Goal: Information Seeking & Learning: Learn about a topic

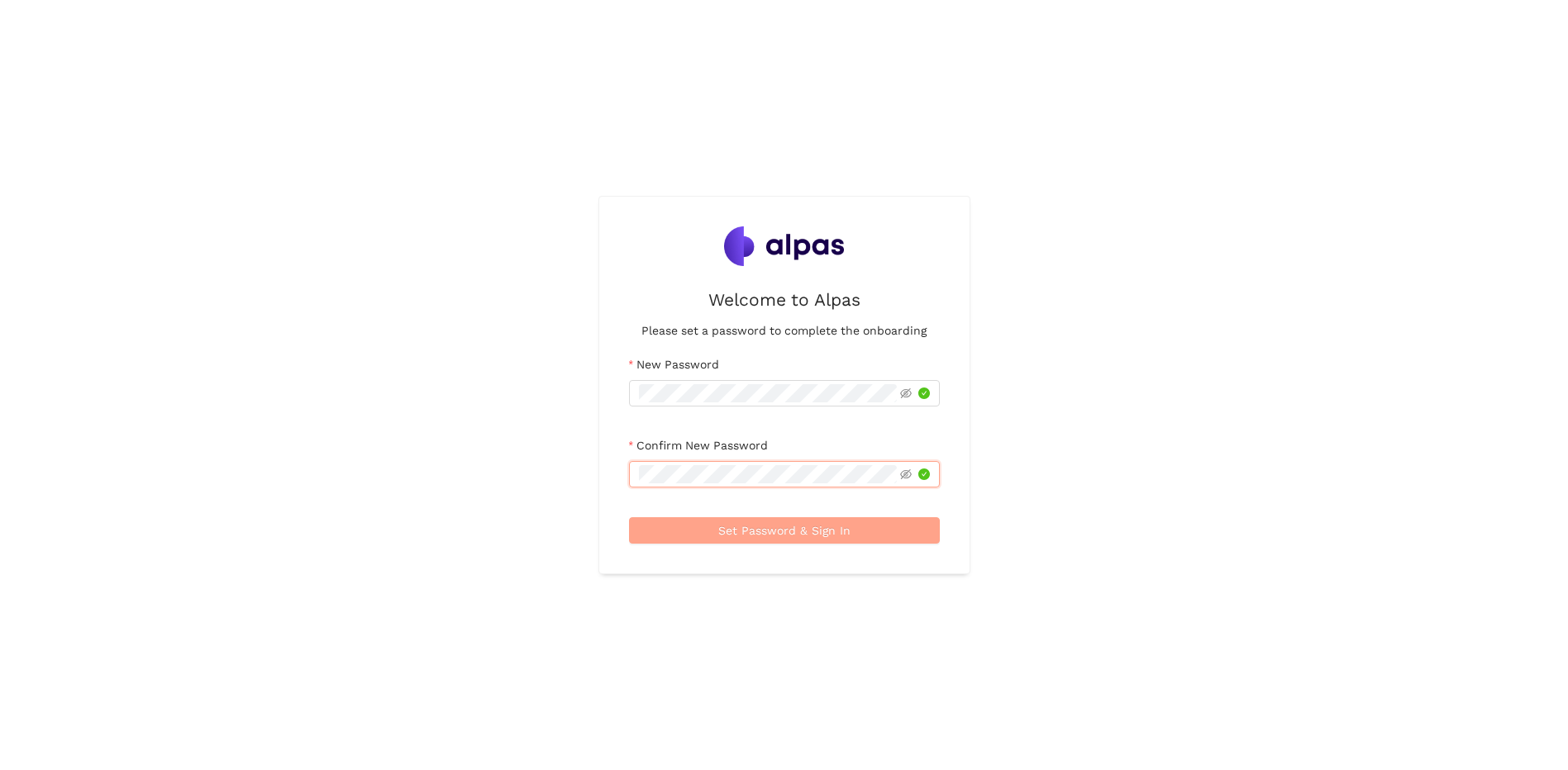
click at [783, 529] on span "Set Password & Sign In" at bounding box center [784, 529] width 132 height 18
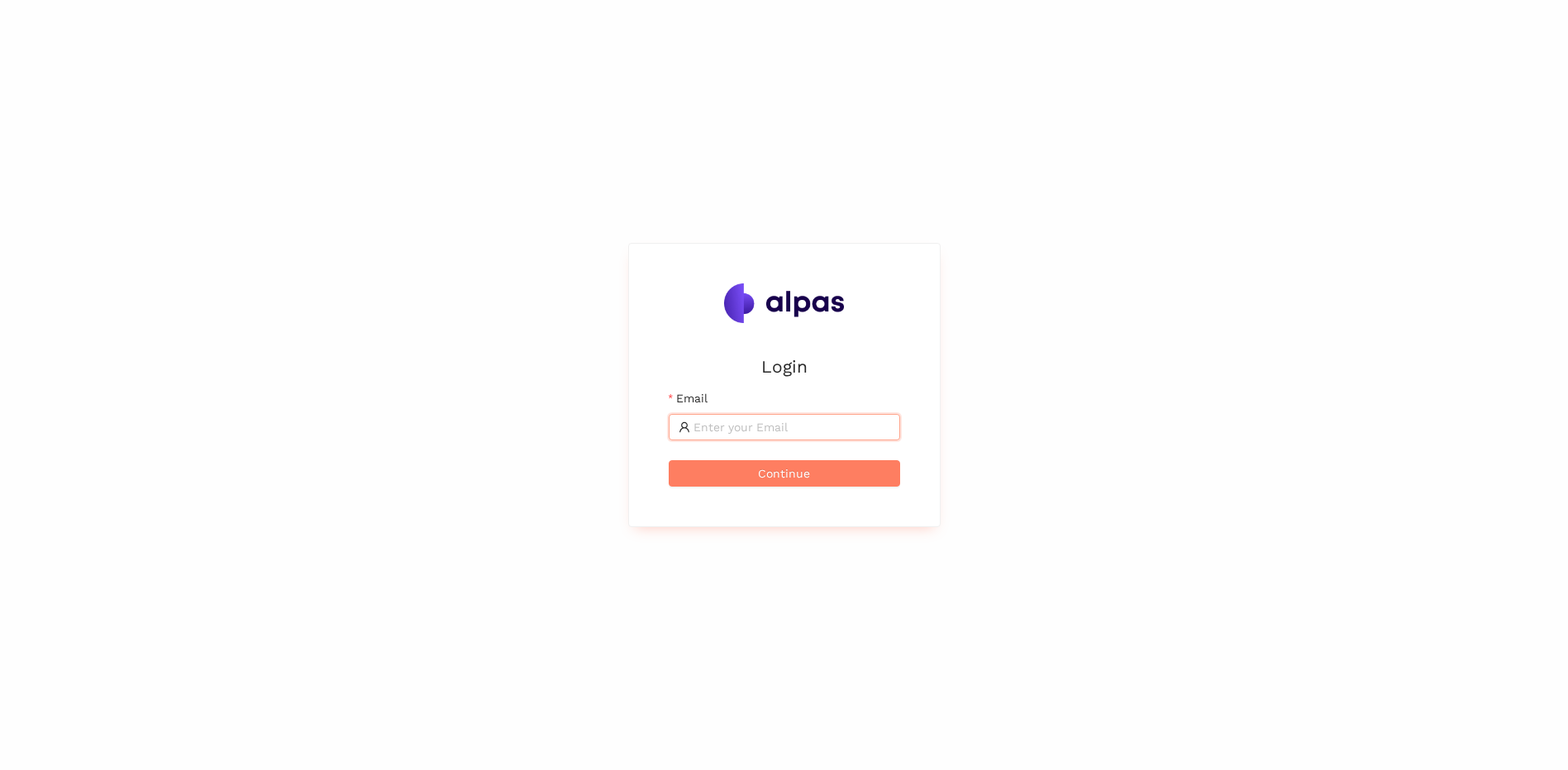
click at [735, 430] on input "Email" at bounding box center [792, 427] width 197 height 18
paste input "[PERSON_NAME][EMAIL_ADDRESS][PERSON_NAME][DOMAIN_NAME]"
type input "[PERSON_NAME][EMAIL_ADDRESS][PERSON_NAME][DOMAIN_NAME]"
click at [704, 470] on button "Continue" at bounding box center [784, 472] width 231 height 26
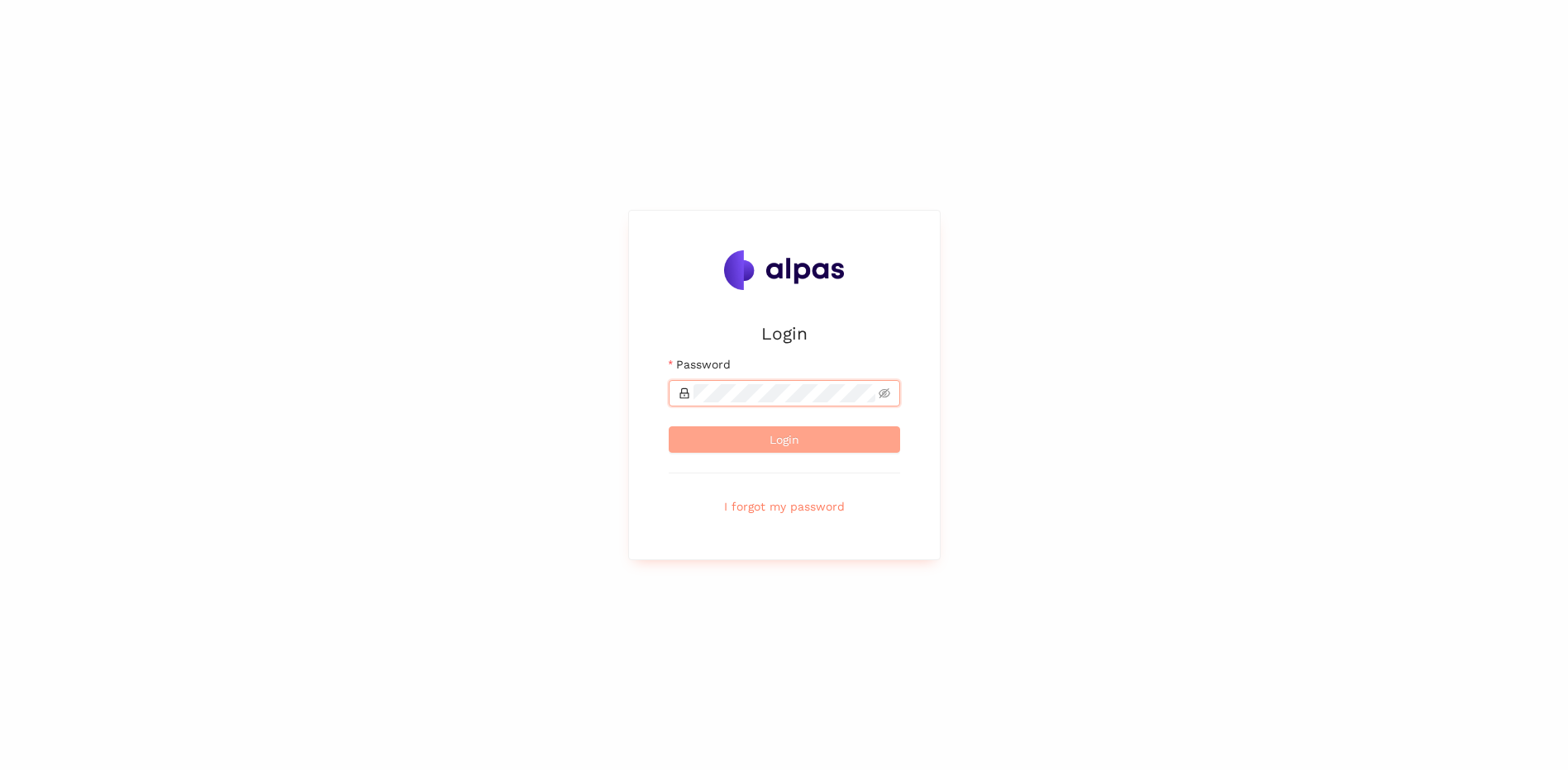
click at [761, 437] on button "Login" at bounding box center [784, 438] width 231 height 26
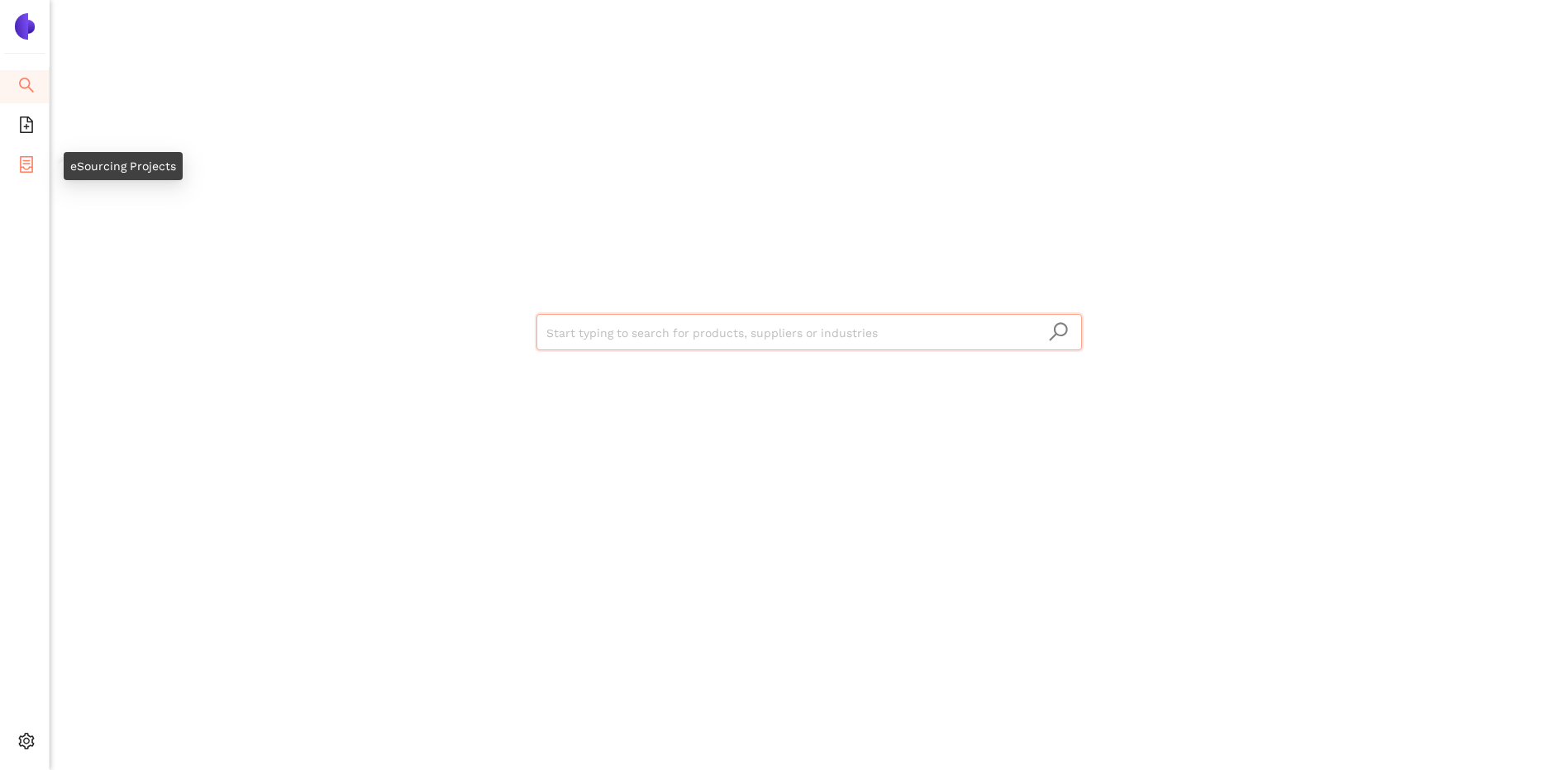
click at [27, 153] on span "container" at bounding box center [26, 167] width 16 height 33
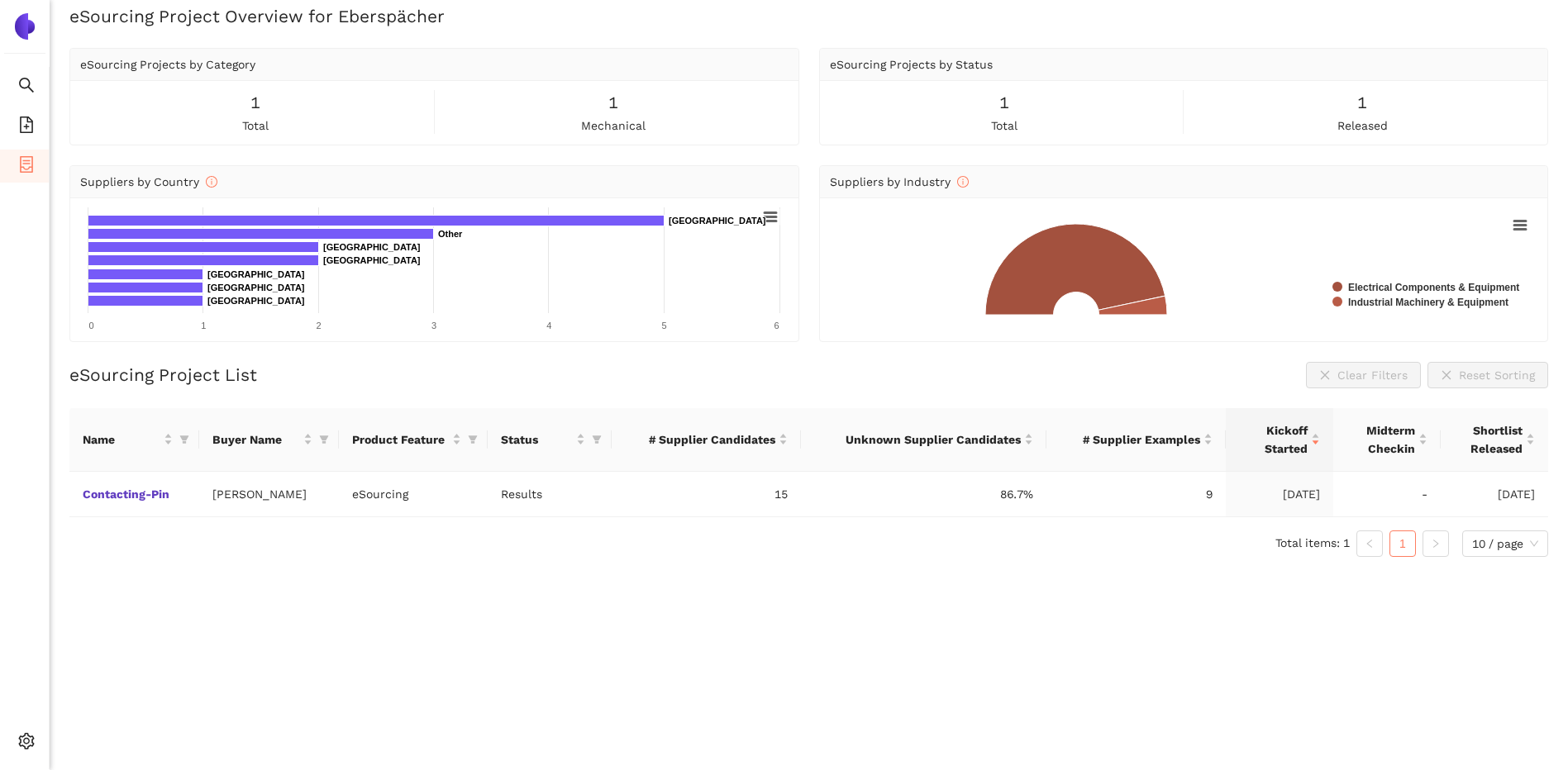
scroll to position [19, 0]
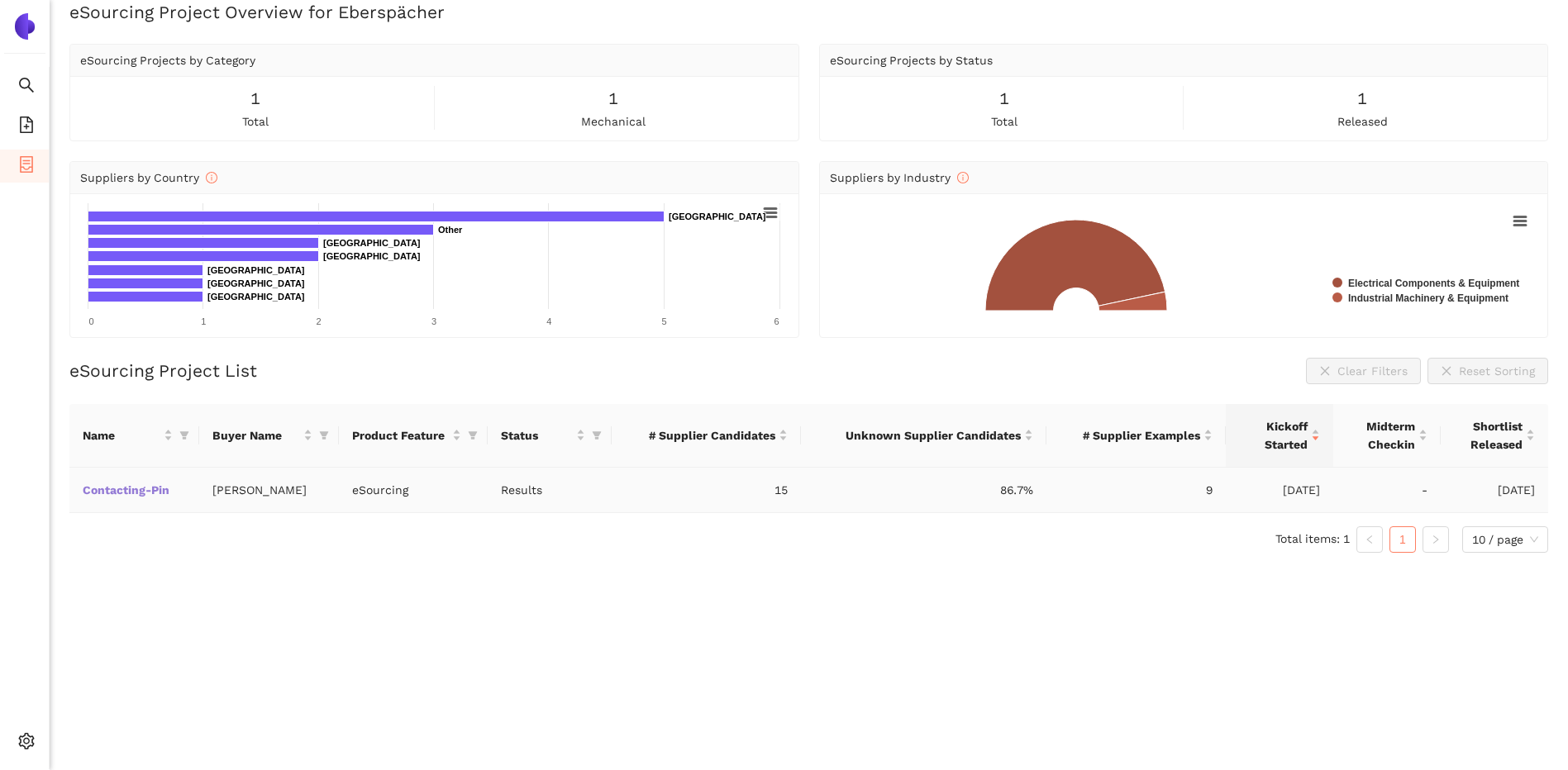
click at [0, 0] on link "Contacting-Pin" at bounding box center [0, 0] width 0 height 0
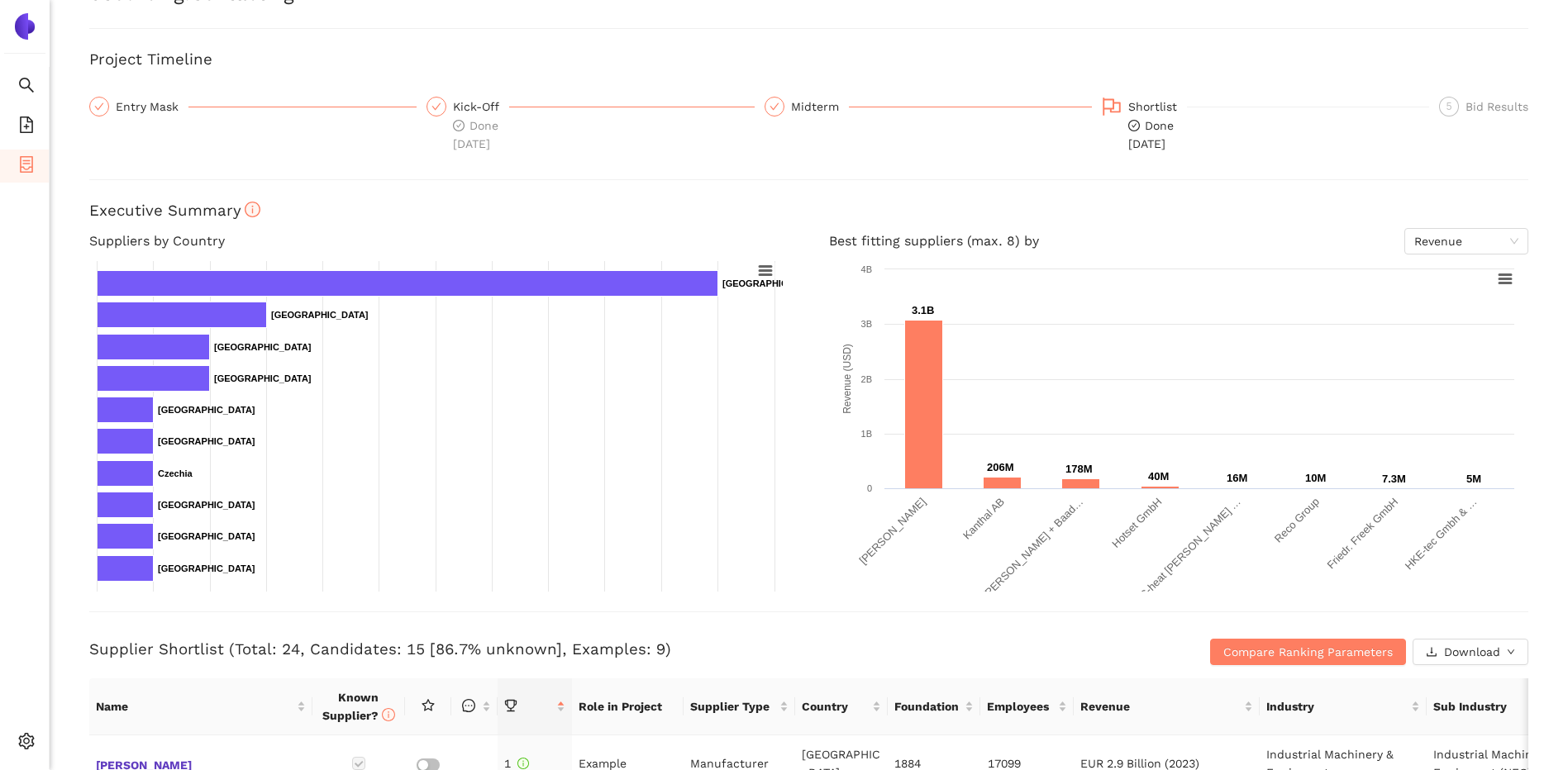
scroll to position [82, 0]
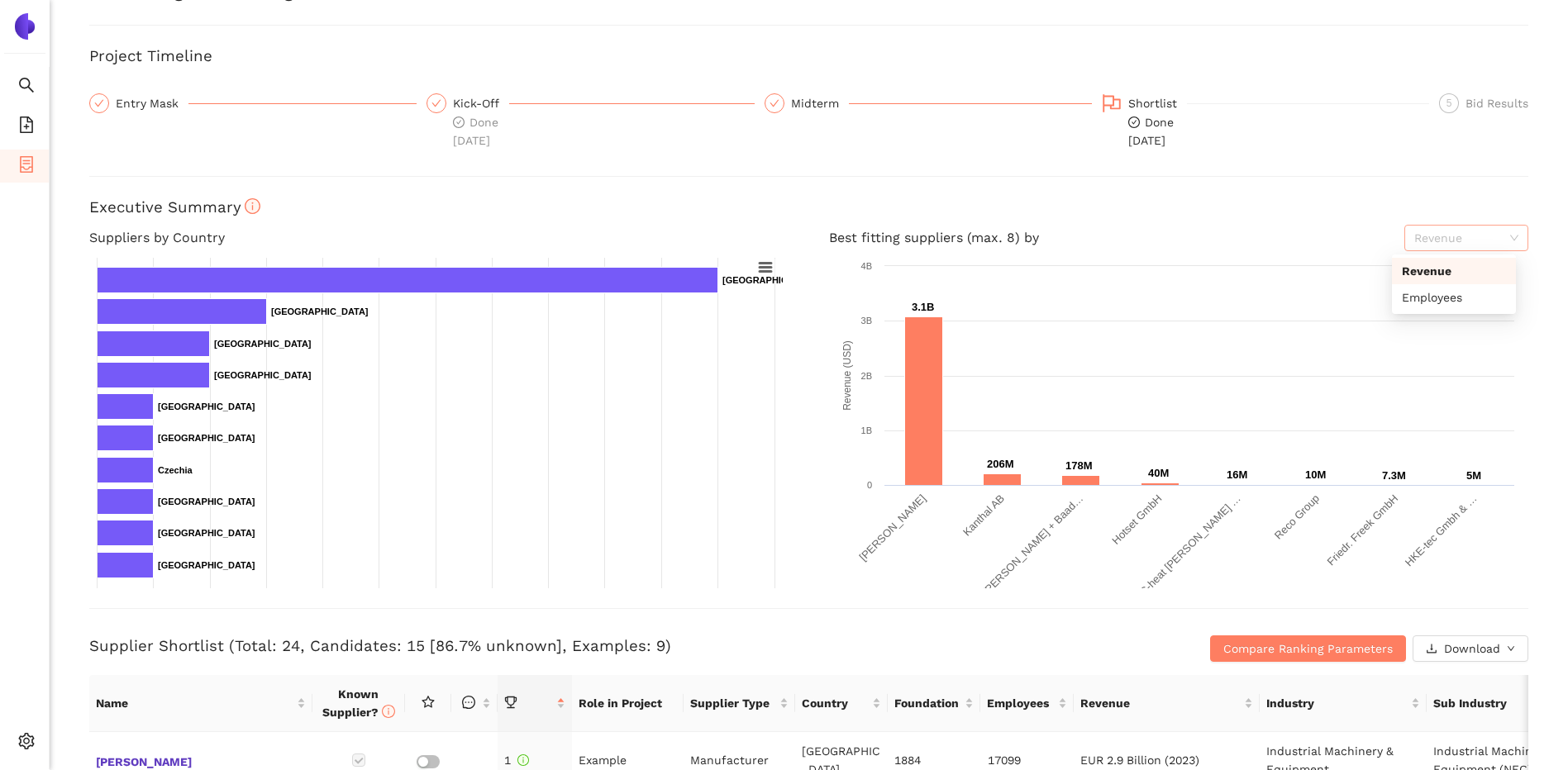
click at [1445, 233] on span "Revenue" at bounding box center [1465, 239] width 104 height 25
click at [1432, 304] on div "Employees" at bounding box center [1454, 297] width 104 height 18
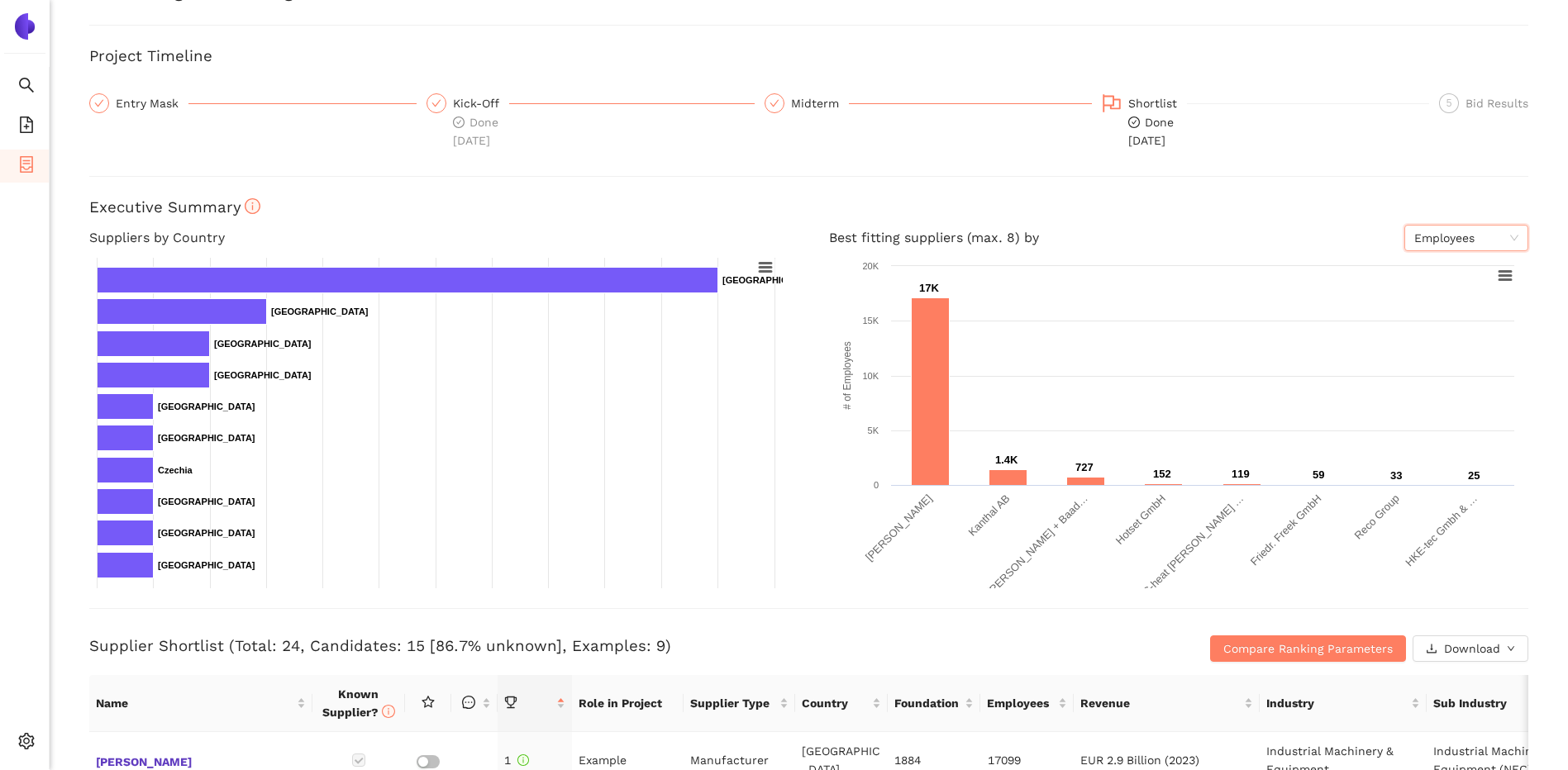
click at [1436, 237] on span "Employees" at bounding box center [1465, 239] width 104 height 25
click at [1423, 271] on div "Revenue" at bounding box center [1454, 271] width 104 height 18
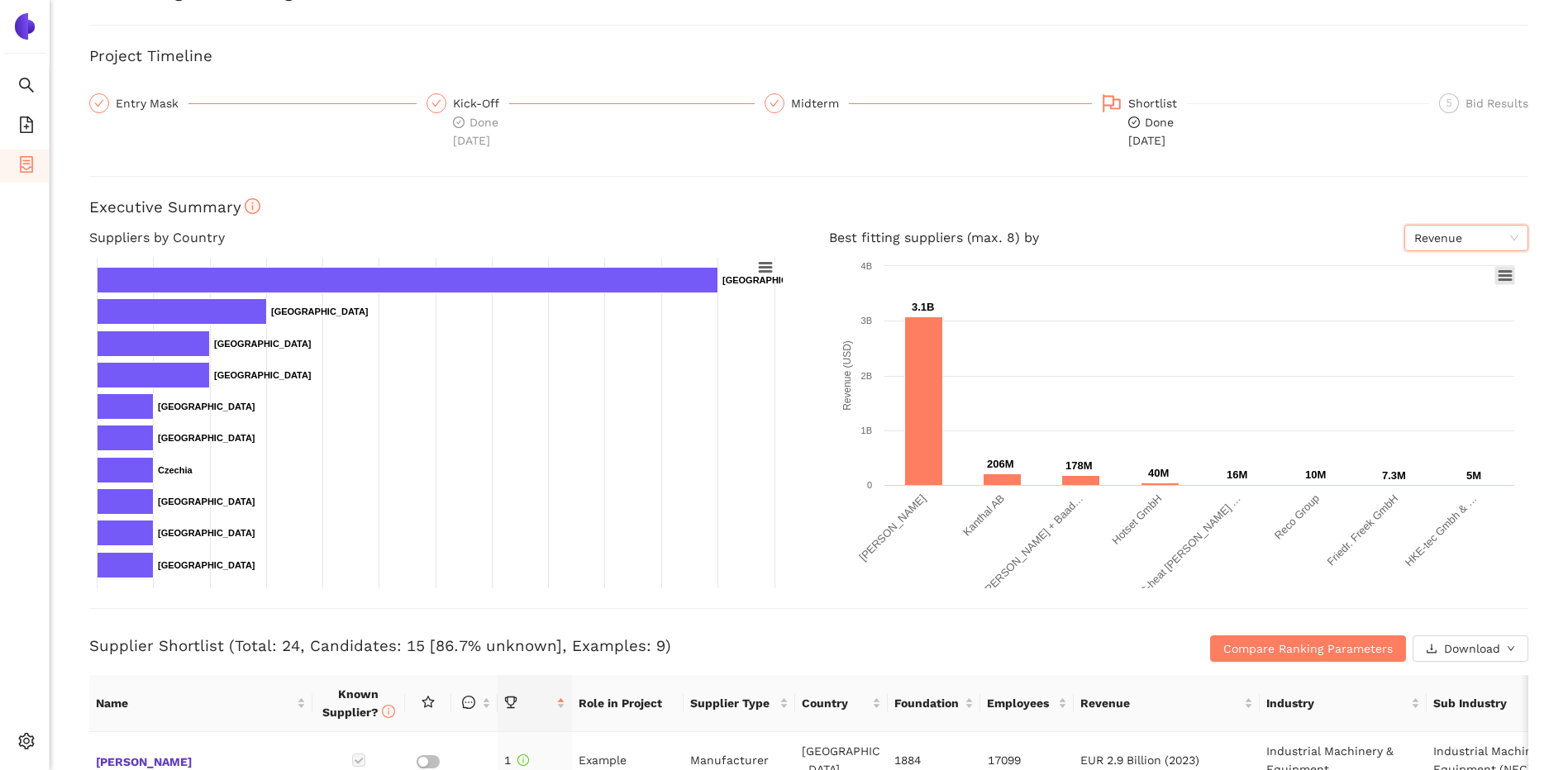
click at [1499, 276] on icon at bounding box center [1505, 275] width 12 height 9
click at [1249, 208] on h3 "Executive Summary" at bounding box center [808, 208] width 1439 height 21
click at [400, 153] on div "Back eSourcing : Contacting-Pin Project Timeline Entry Mask Kick-Off Done [DATE…" at bounding box center [808, 385] width 1519 height 770
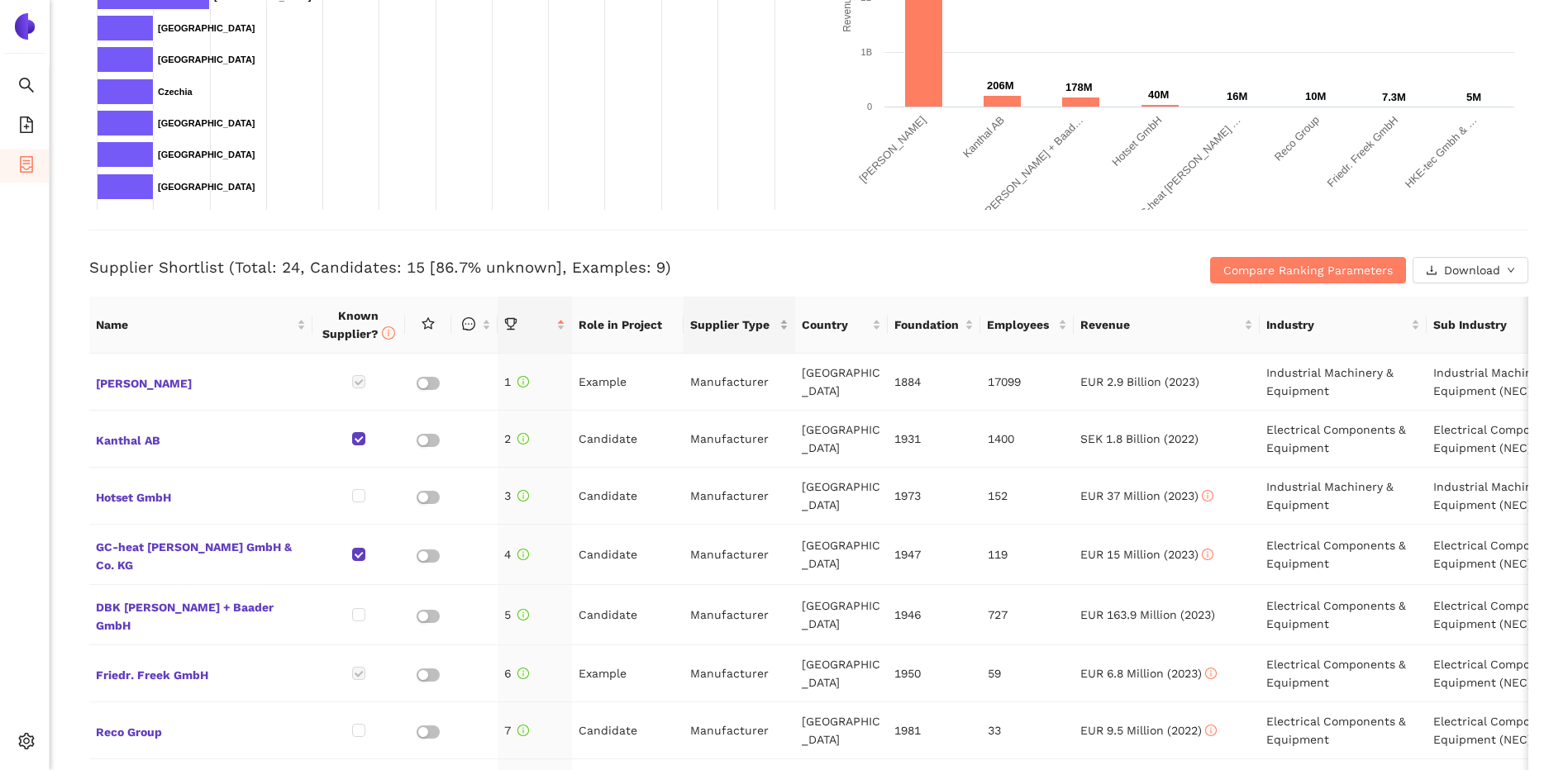
scroll to position [496, 0]
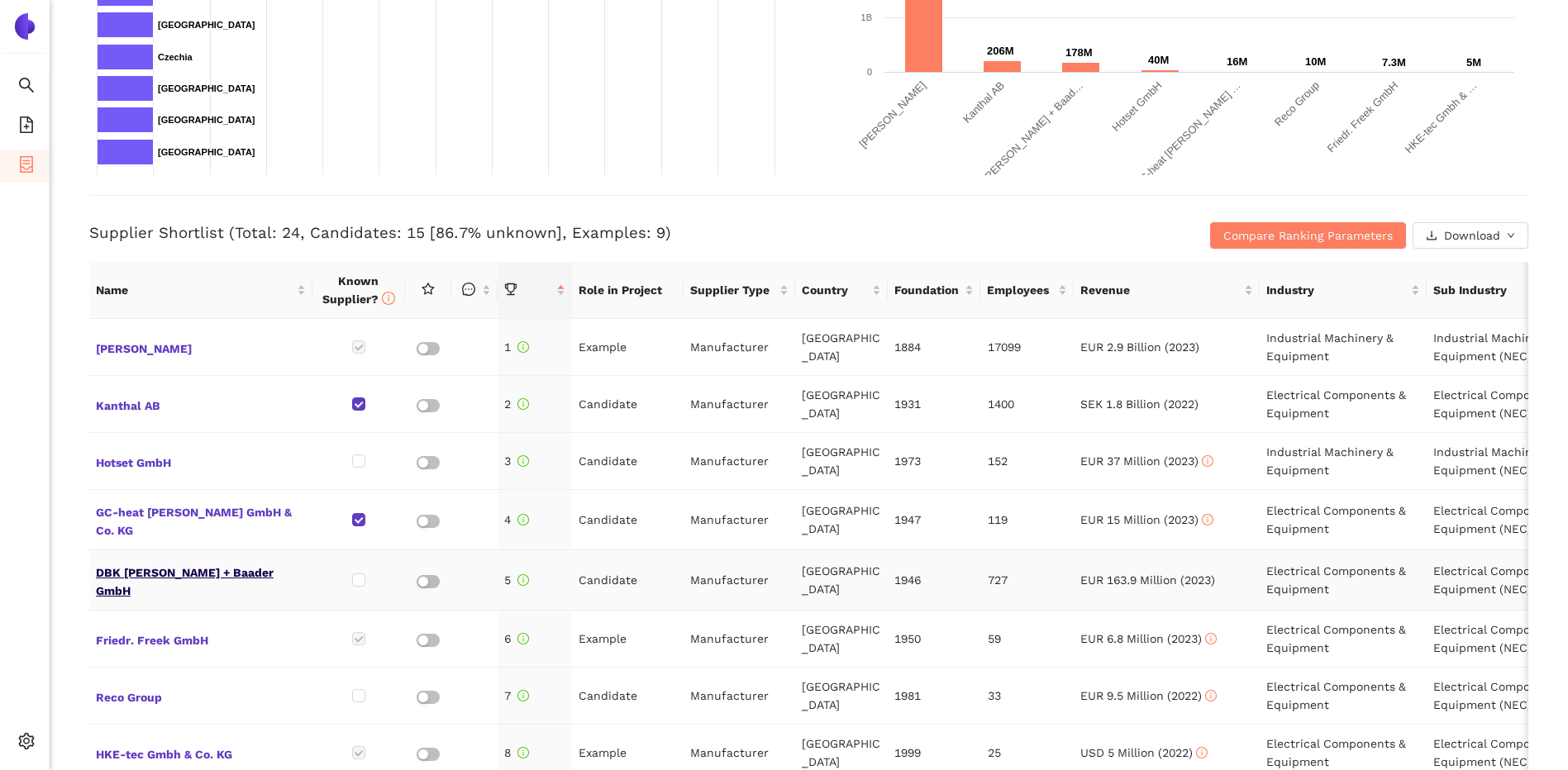
click at [135, 576] on span "DBK [PERSON_NAME] + Baader GmbH" at bounding box center [201, 579] width 210 height 40
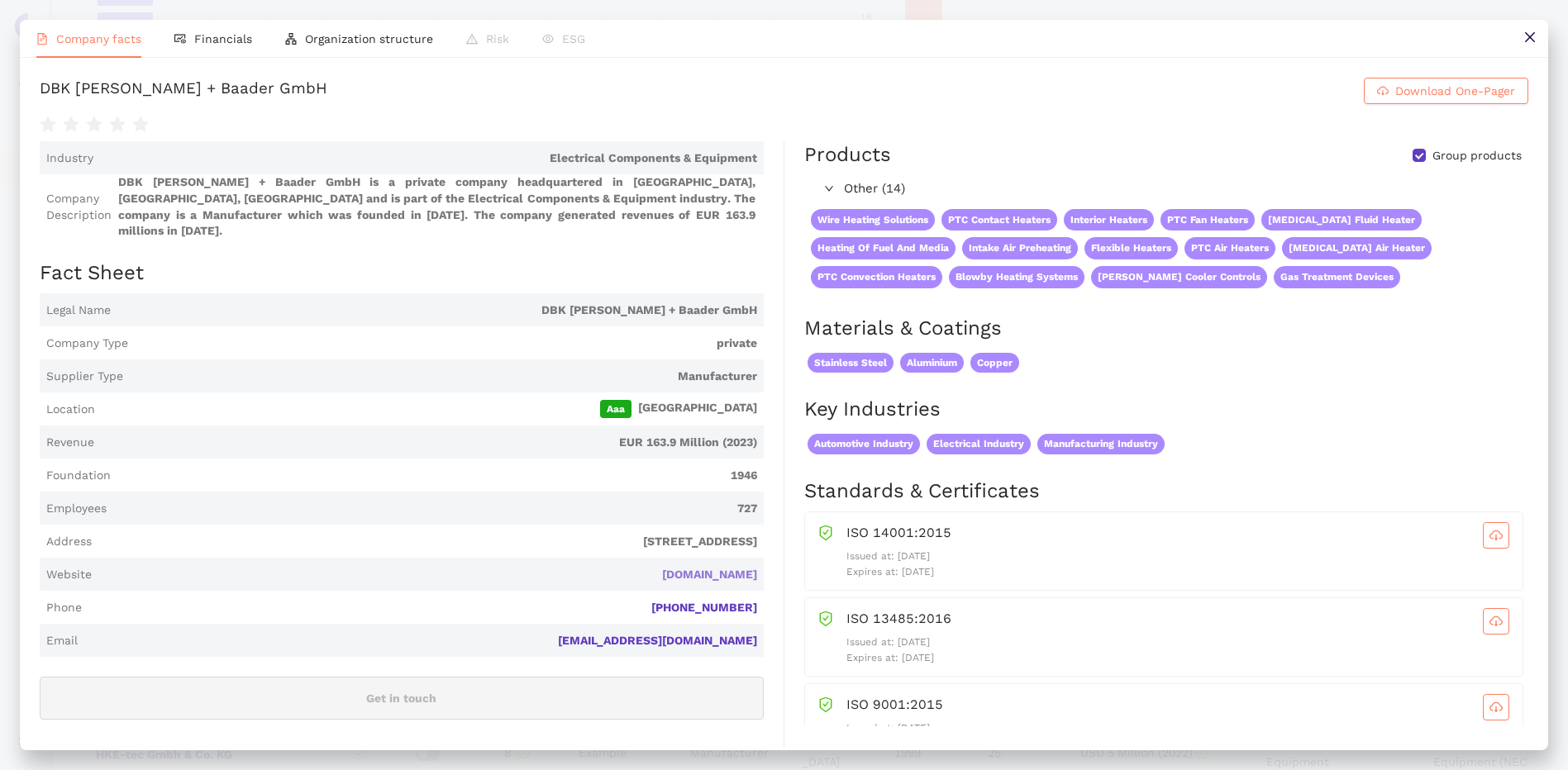
click at [0, 0] on link "[DOMAIN_NAME]" at bounding box center [0, 0] width 0 height 0
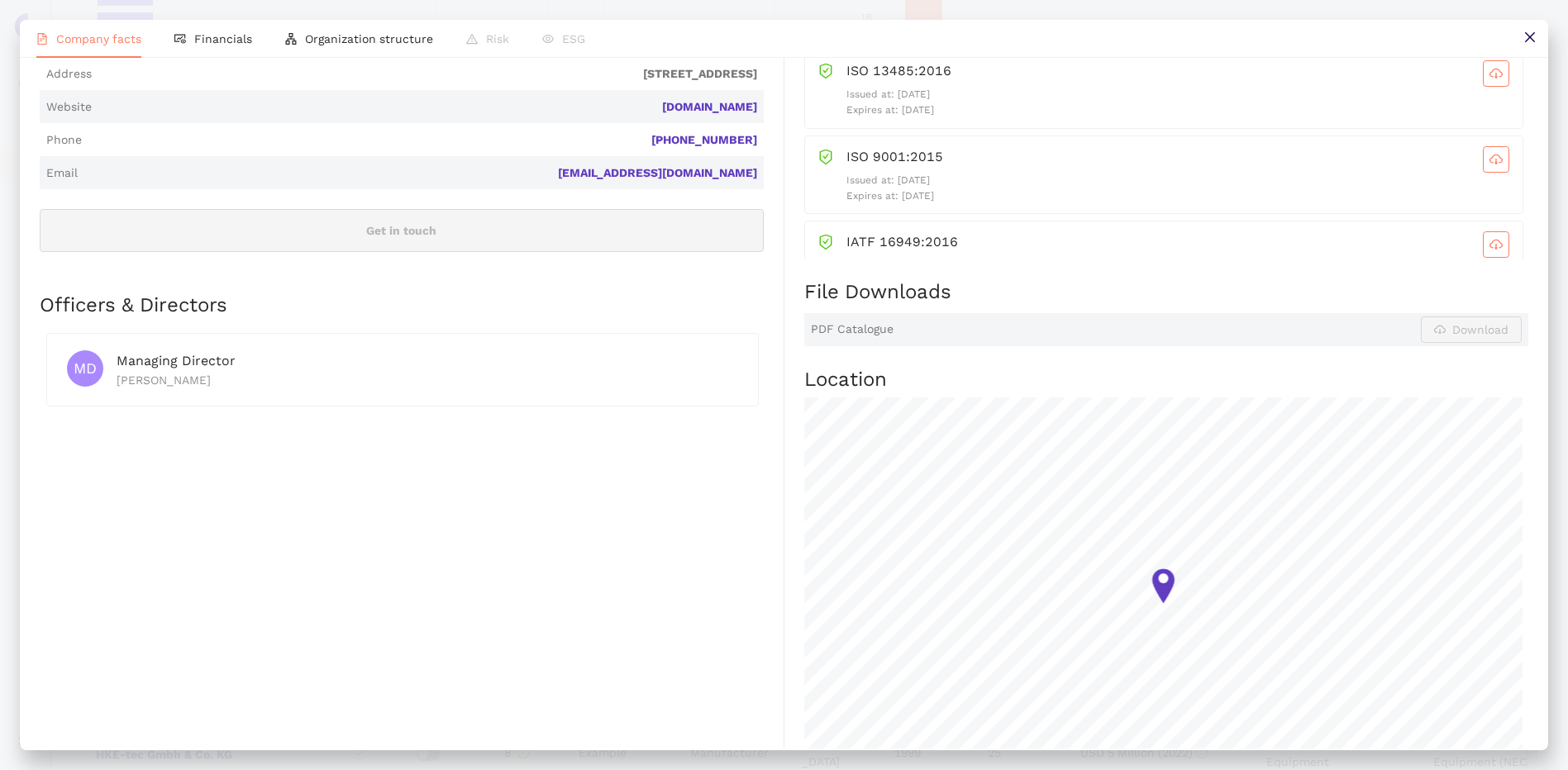
scroll to position [0, 0]
drag, startPoint x: 1527, startPoint y: 35, endPoint x: 1510, endPoint y: 37, distance: 17.1
click at [1527, 35] on icon "close" at bounding box center [1529, 37] width 10 height 10
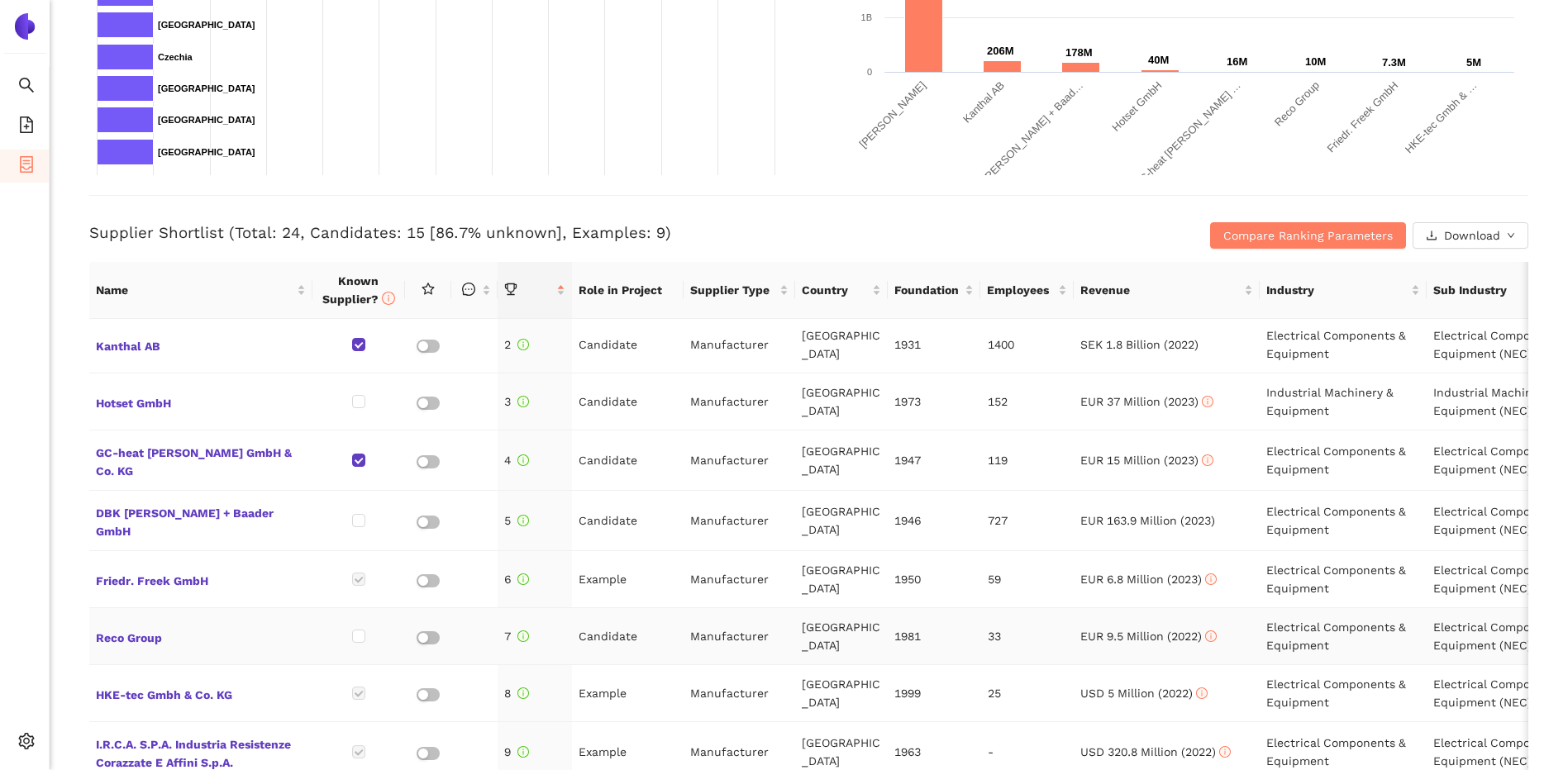
scroll to position [165, 0]
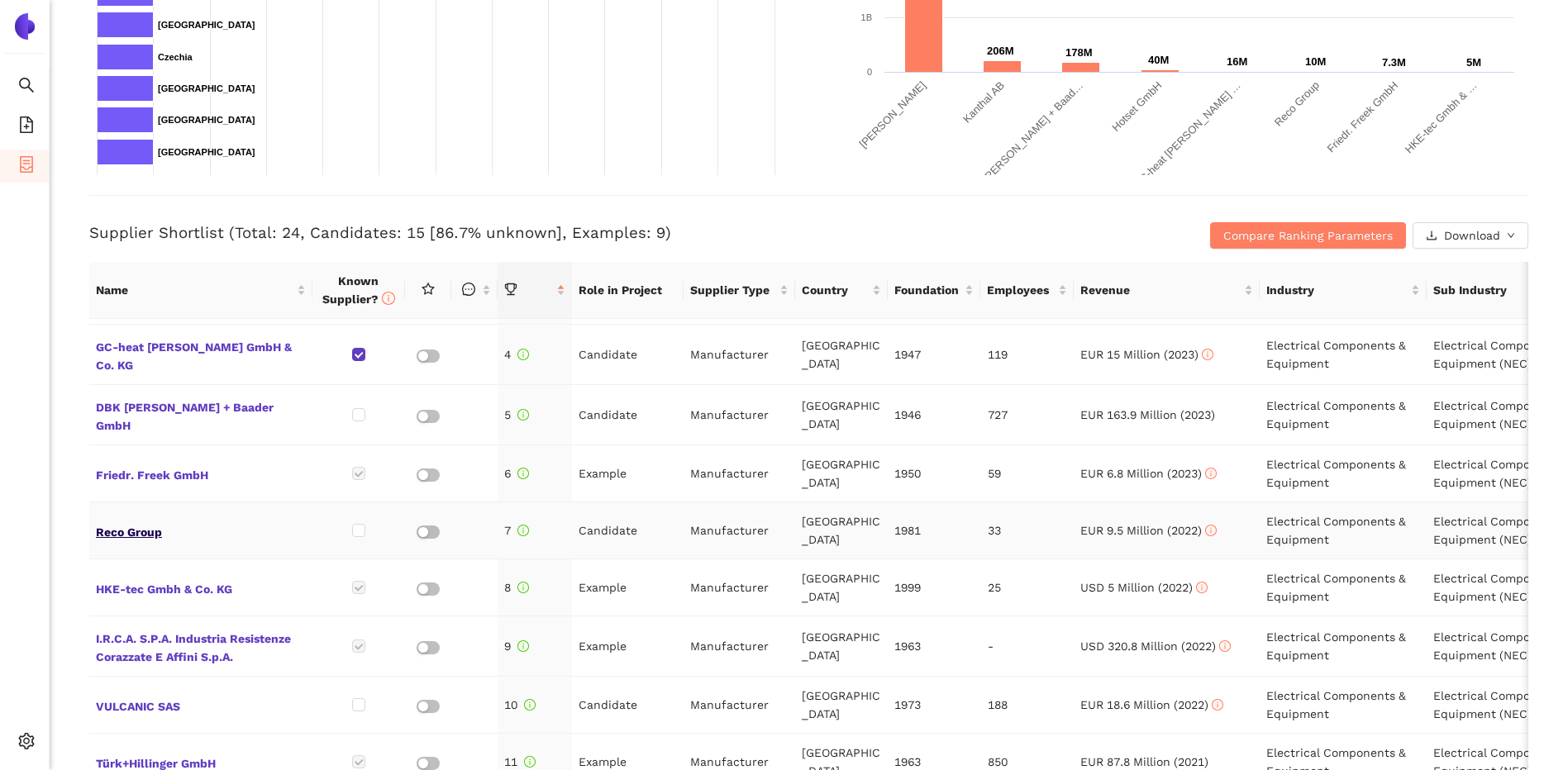
click at [134, 528] on span "Reco Group" at bounding box center [201, 530] width 210 height 21
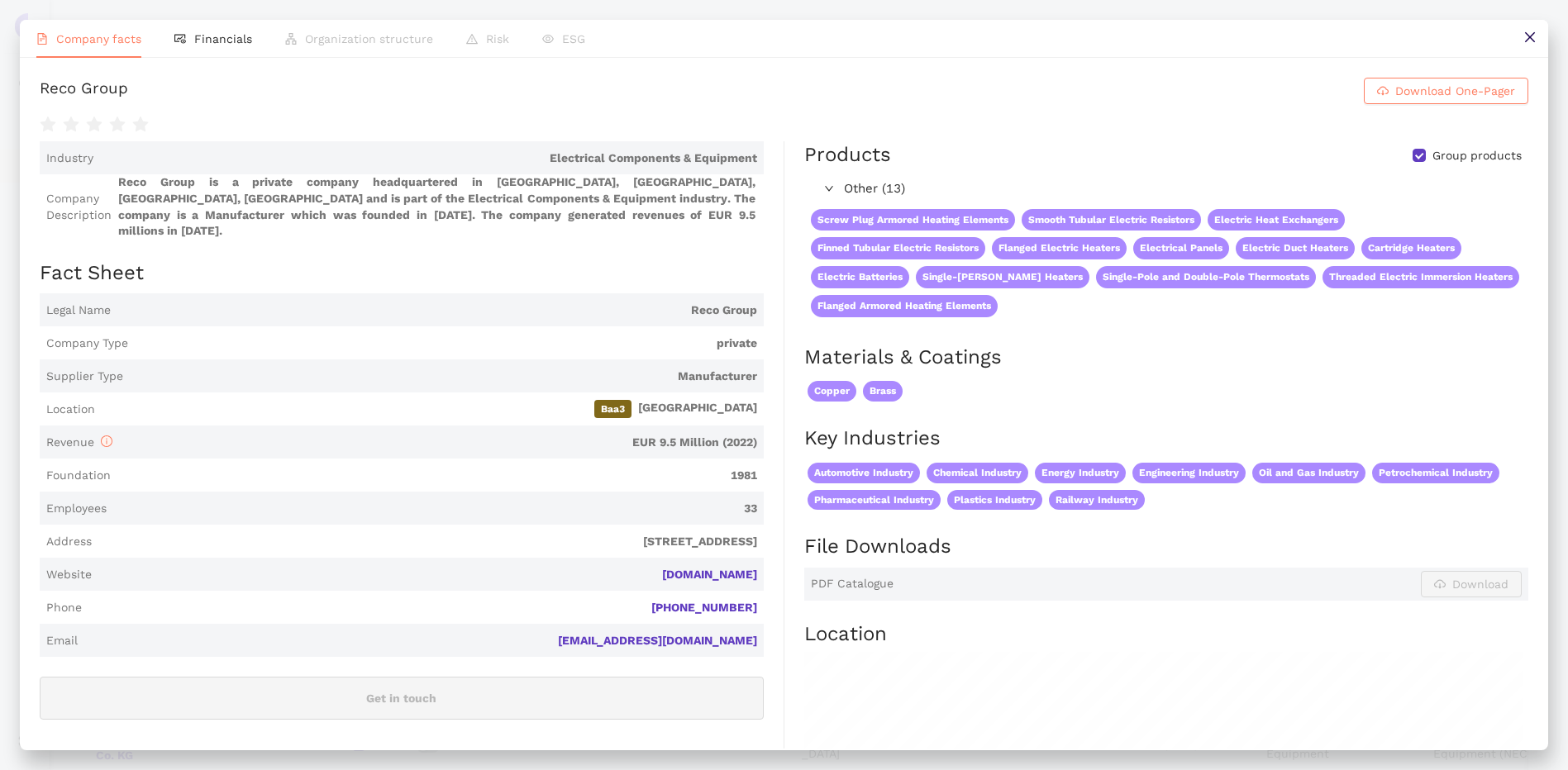
scroll to position [496, 0]
click at [1535, 39] on icon "close" at bounding box center [1530, 38] width 14 height 14
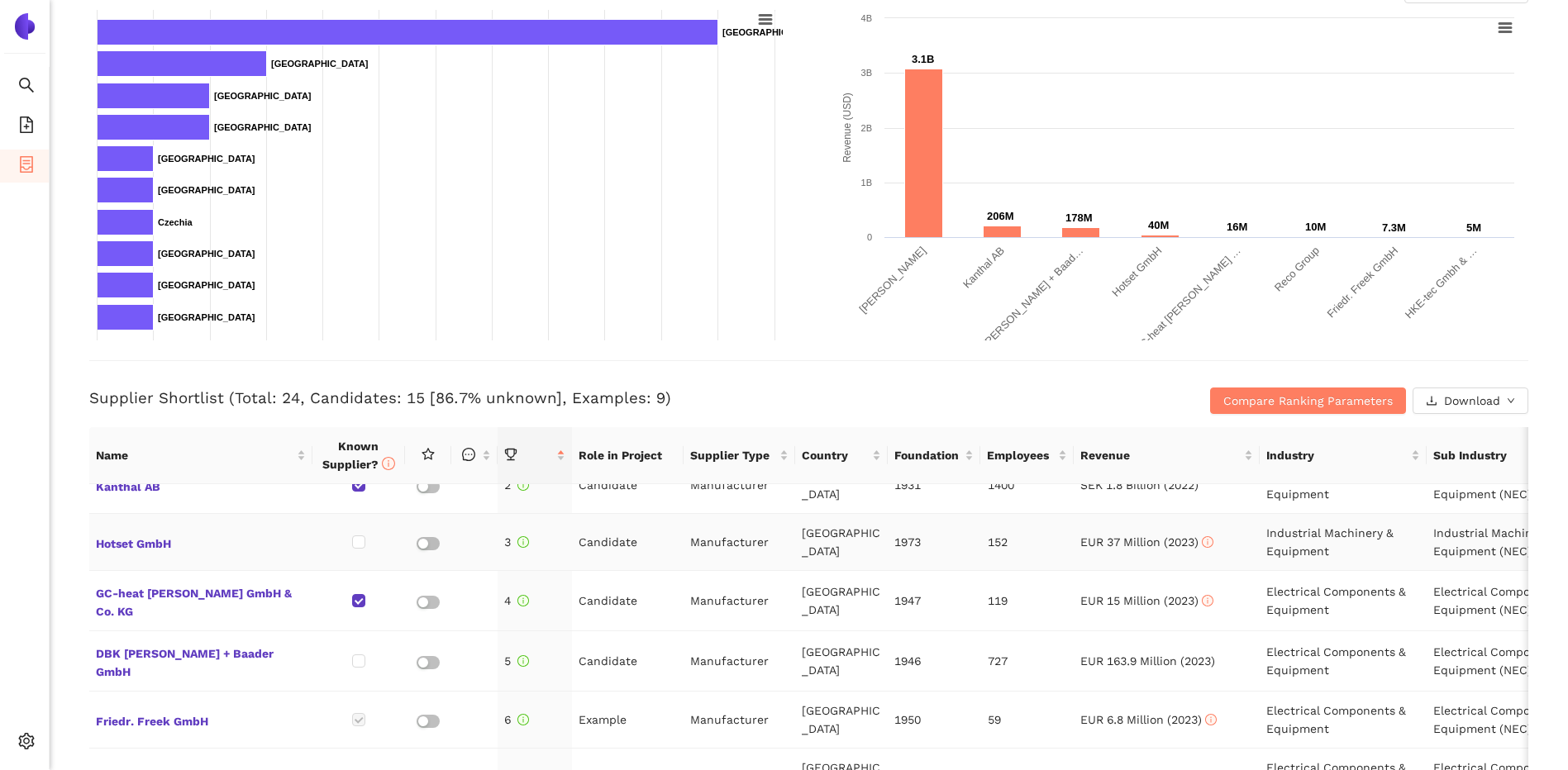
scroll to position [82, 0]
click at [139, 545] on span "Hotset GmbH" at bounding box center [201, 543] width 210 height 21
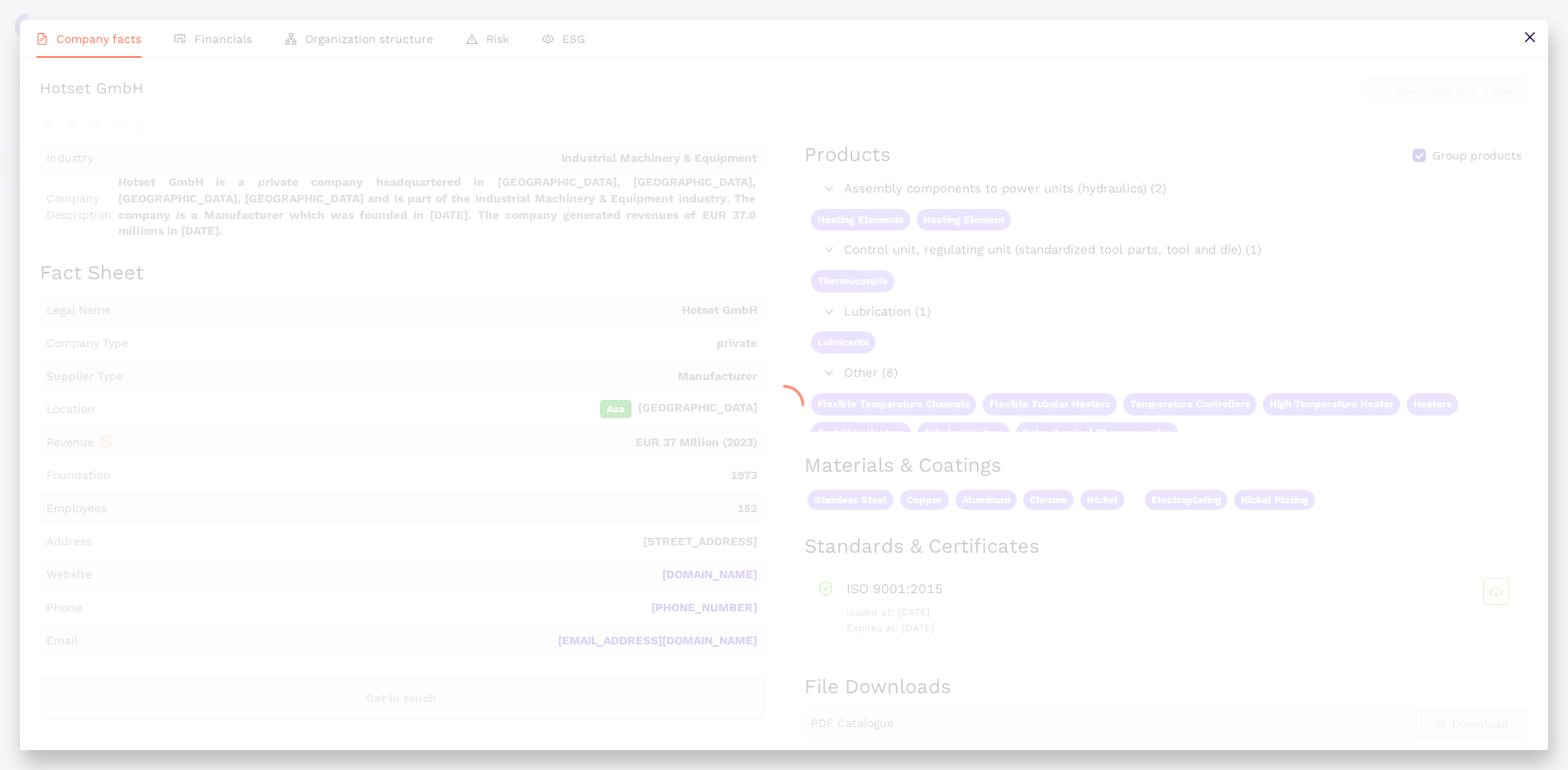
scroll to position [0, 0]
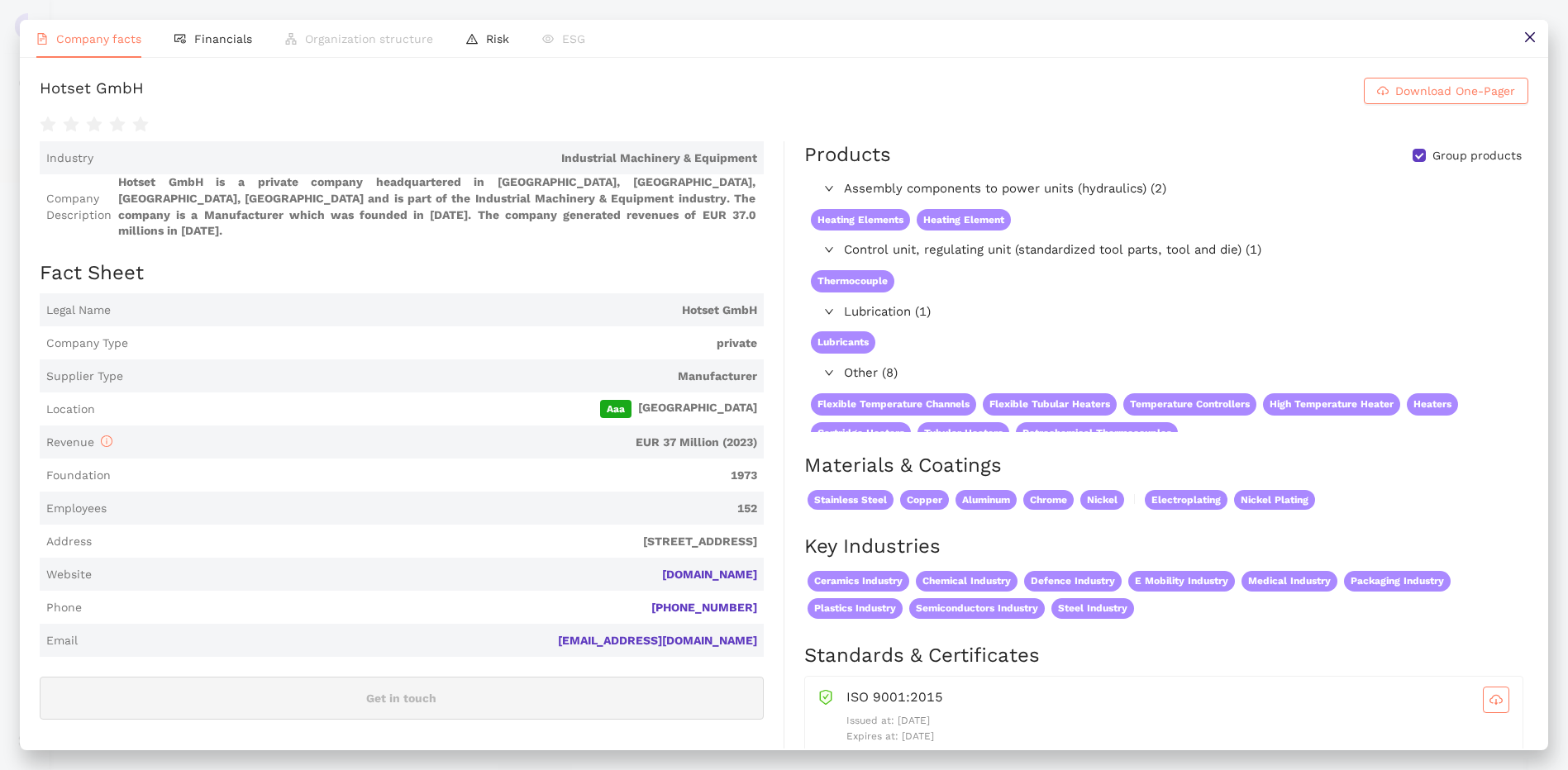
drag, startPoint x: 1531, startPoint y: 31, endPoint x: 1419, endPoint y: 33, distance: 112.0
click at [1531, 31] on icon "close" at bounding box center [1530, 38] width 14 height 14
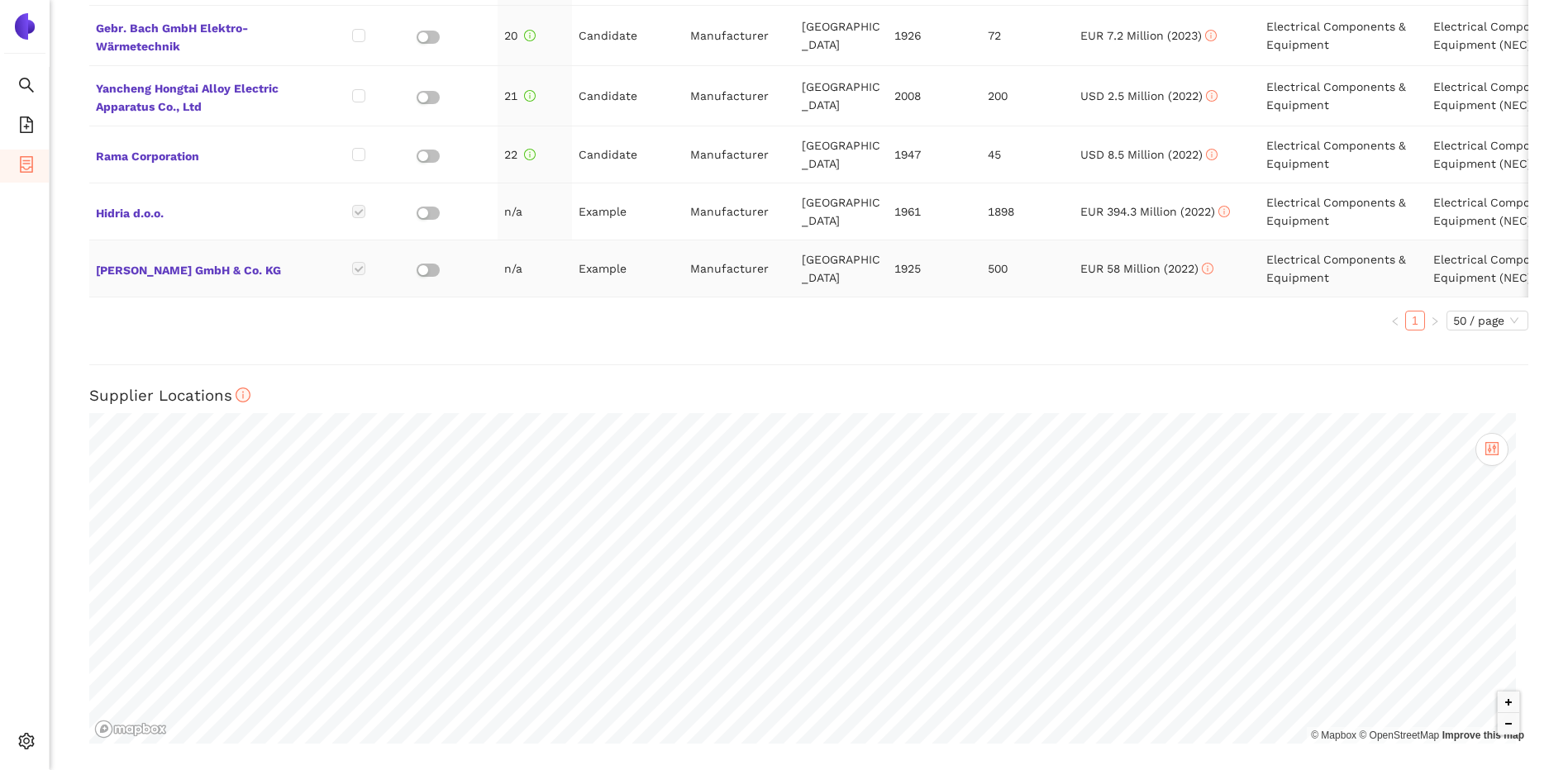
scroll to position [816, 0]
click at [158, 268] on span "[PERSON_NAME] GmbH & Co. KG" at bounding box center [201, 273] width 210 height 21
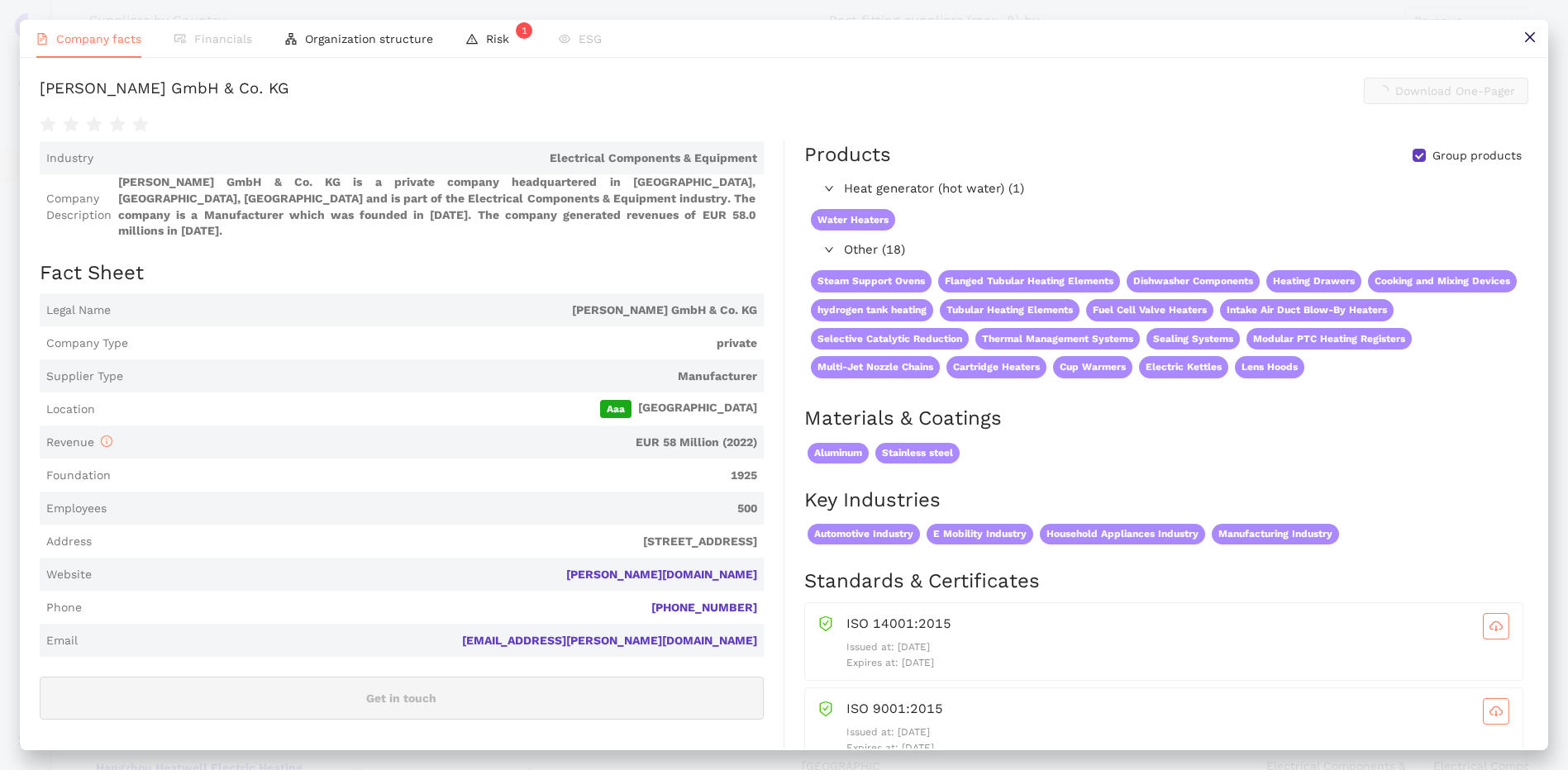
scroll to position [1095, 0]
click at [1530, 38] on icon "close" at bounding box center [1529, 37] width 10 height 10
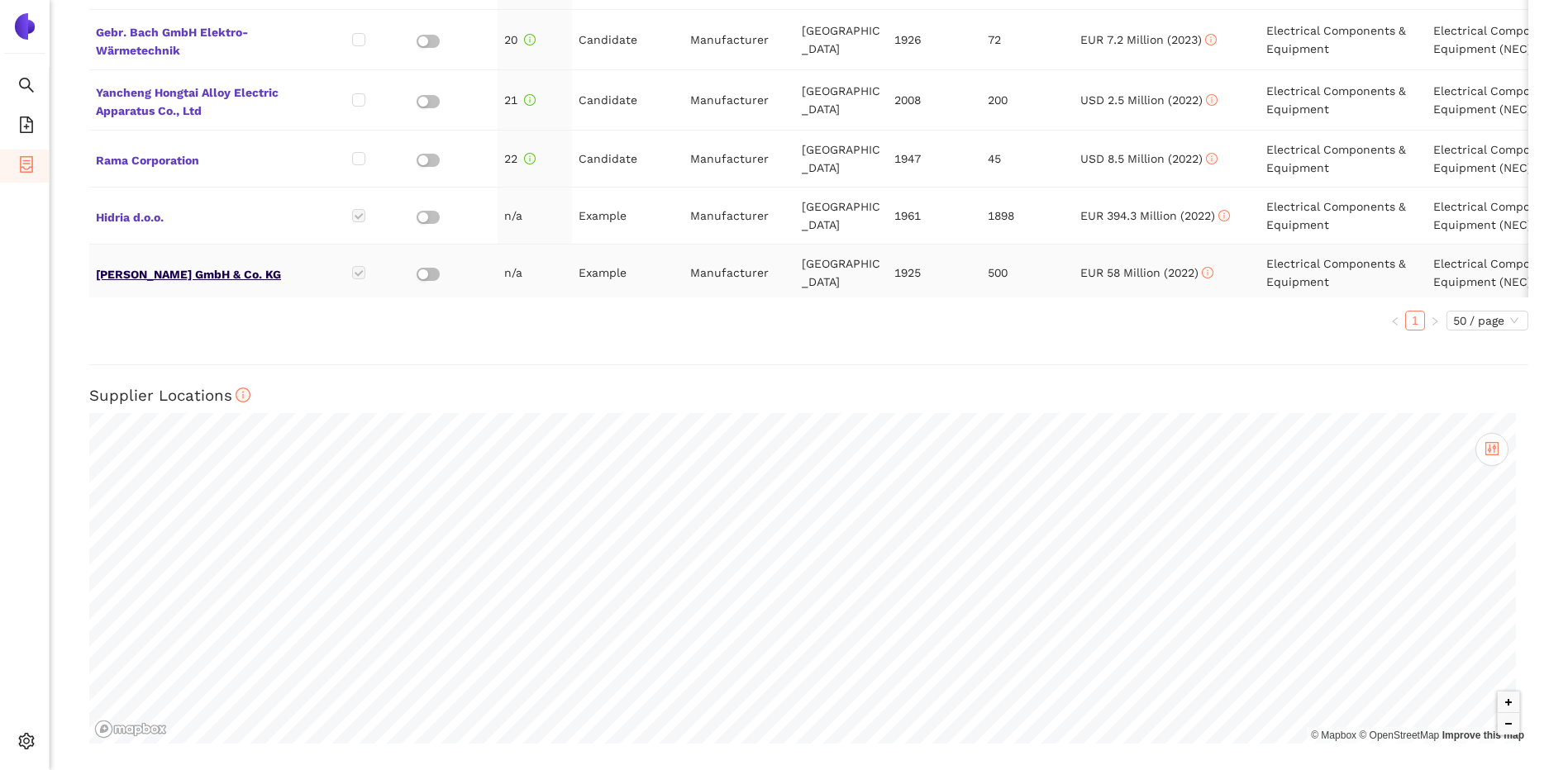
click at [223, 265] on span "[PERSON_NAME] GmbH & Co. KG" at bounding box center [201, 273] width 210 height 21
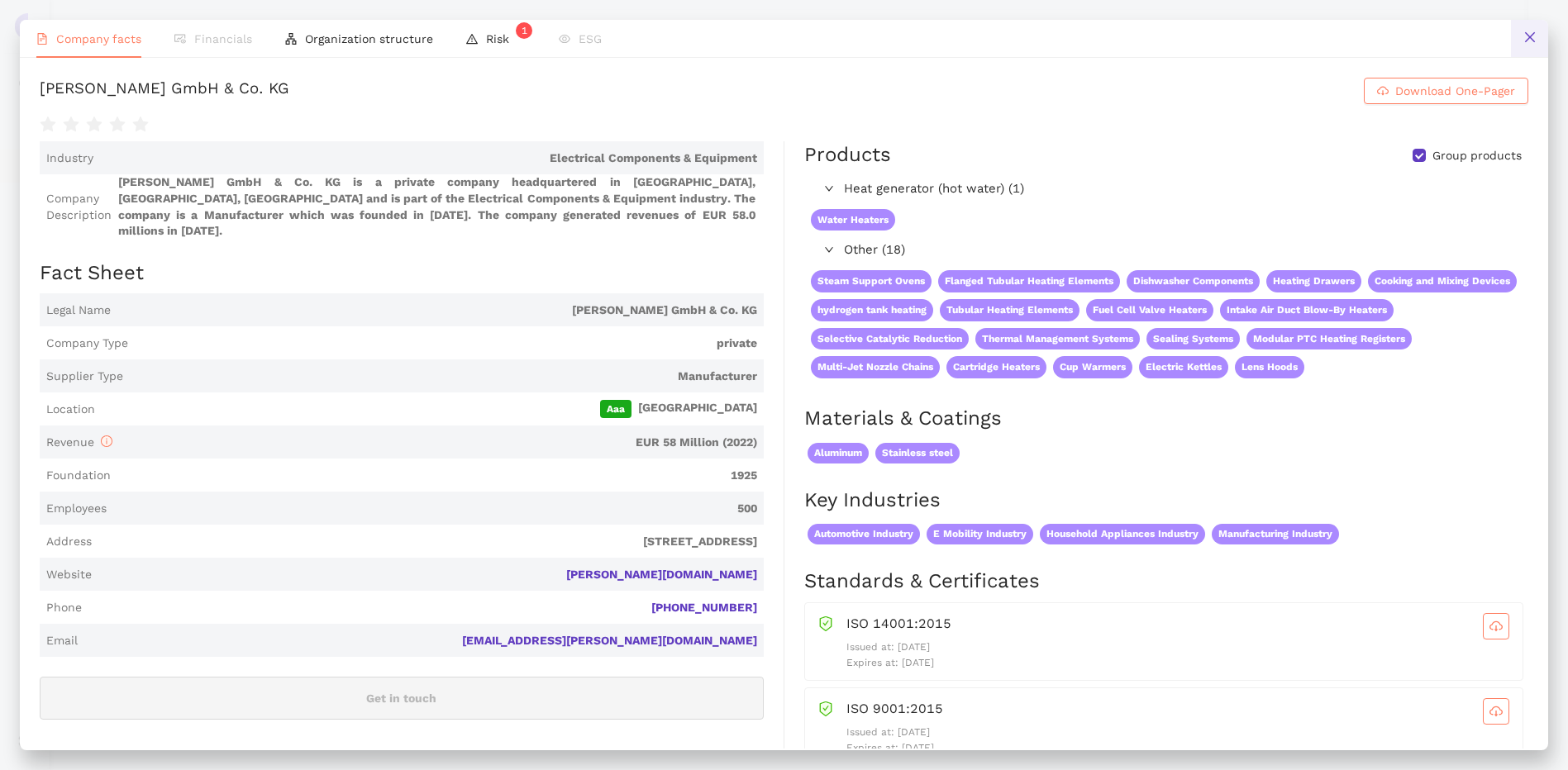
click at [1527, 29] on button at bounding box center [1529, 38] width 37 height 37
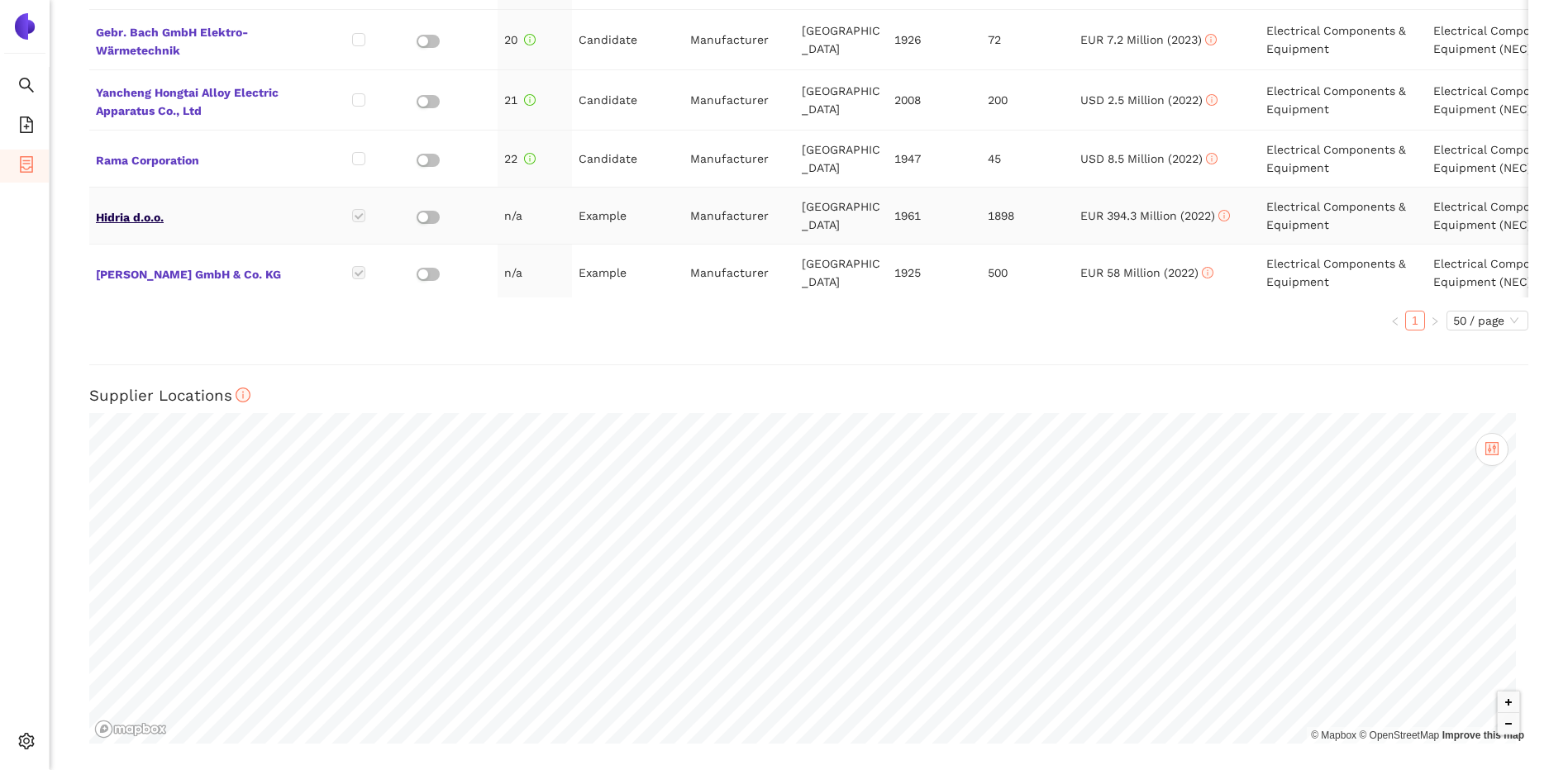
click at [148, 209] on span "Hidria d.o.o." at bounding box center [201, 215] width 210 height 21
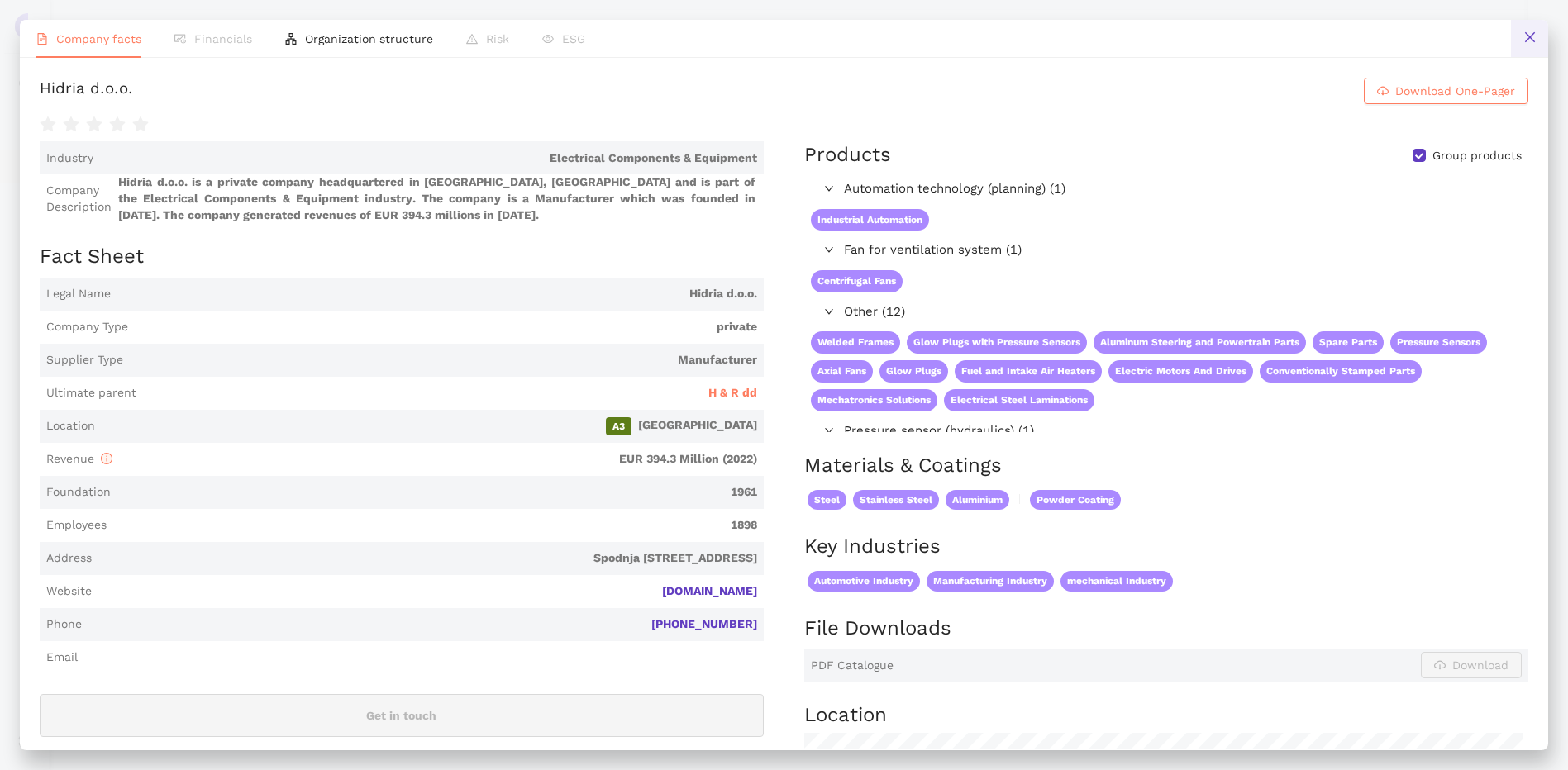
click at [1534, 42] on icon "close" at bounding box center [1529, 37] width 10 height 10
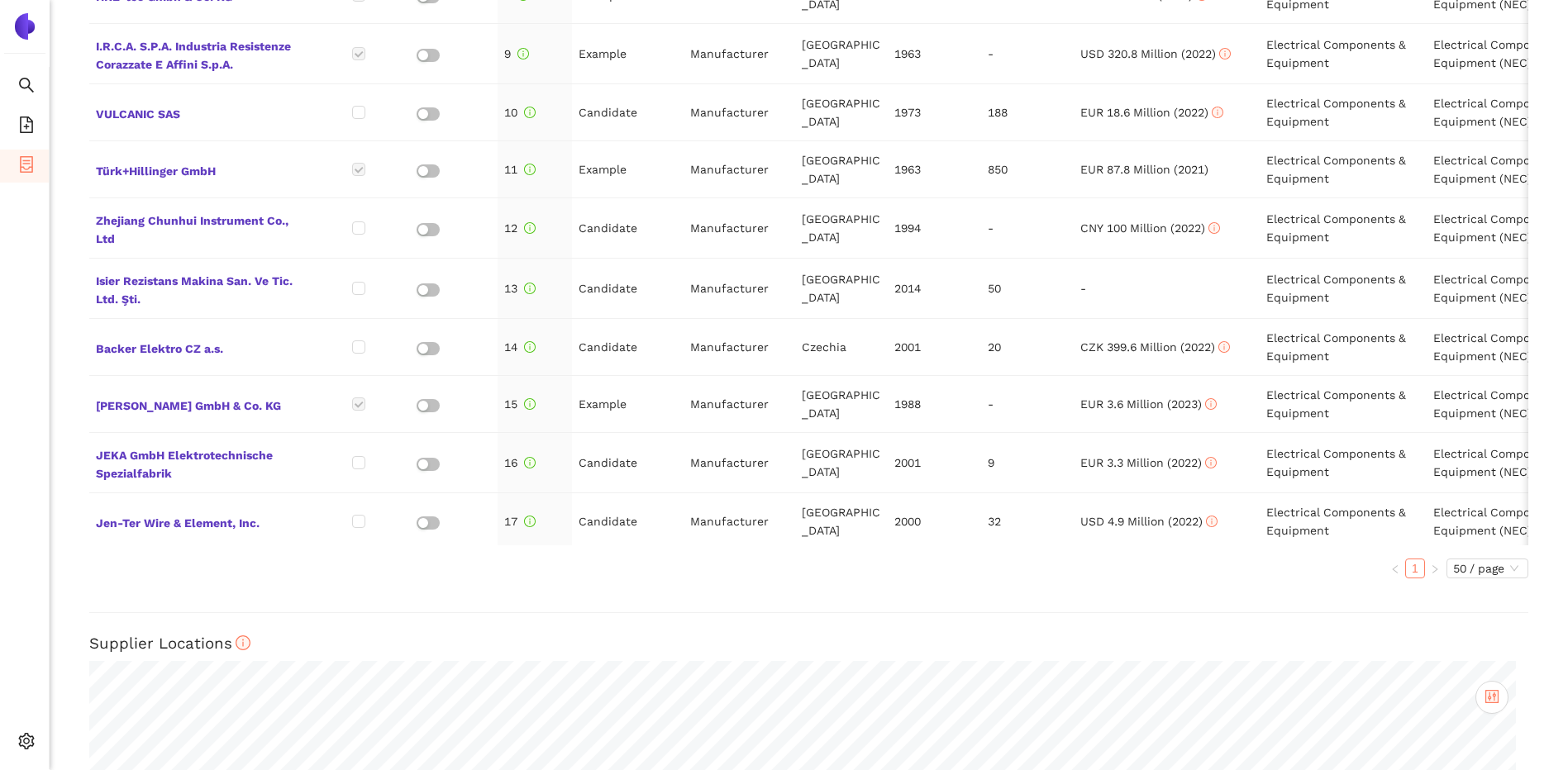
scroll to position [330, 0]
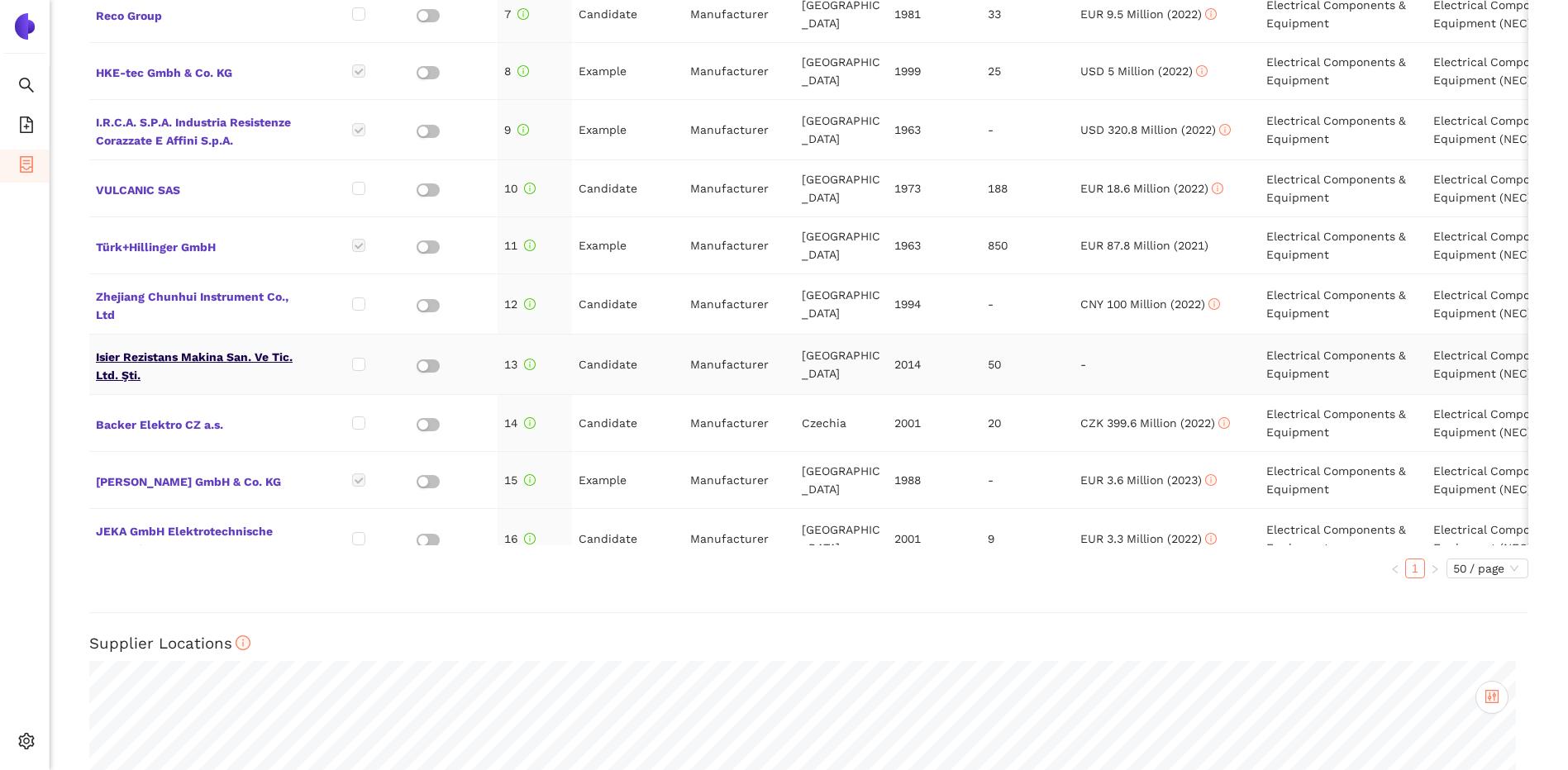
click at [195, 356] on span "Isier Rezi̇stans Maki̇na San. Ve Ti̇c. Ltd. Şti̇." at bounding box center [201, 364] width 210 height 40
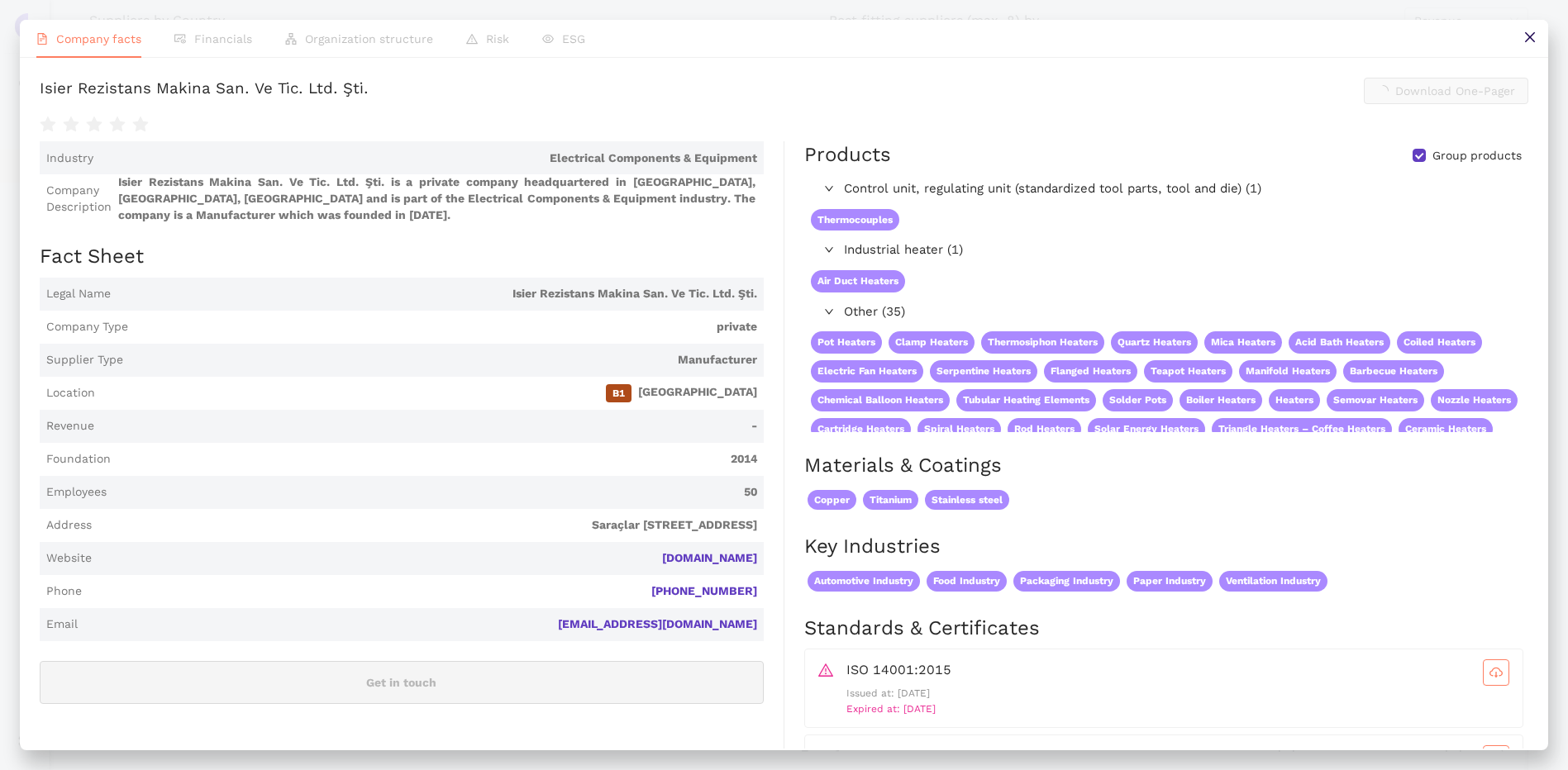
scroll to position [848, 0]
click at [0, 0] on link "[DOMAIN_NAME]" at bounding box center [0, 0] width 0 height 0
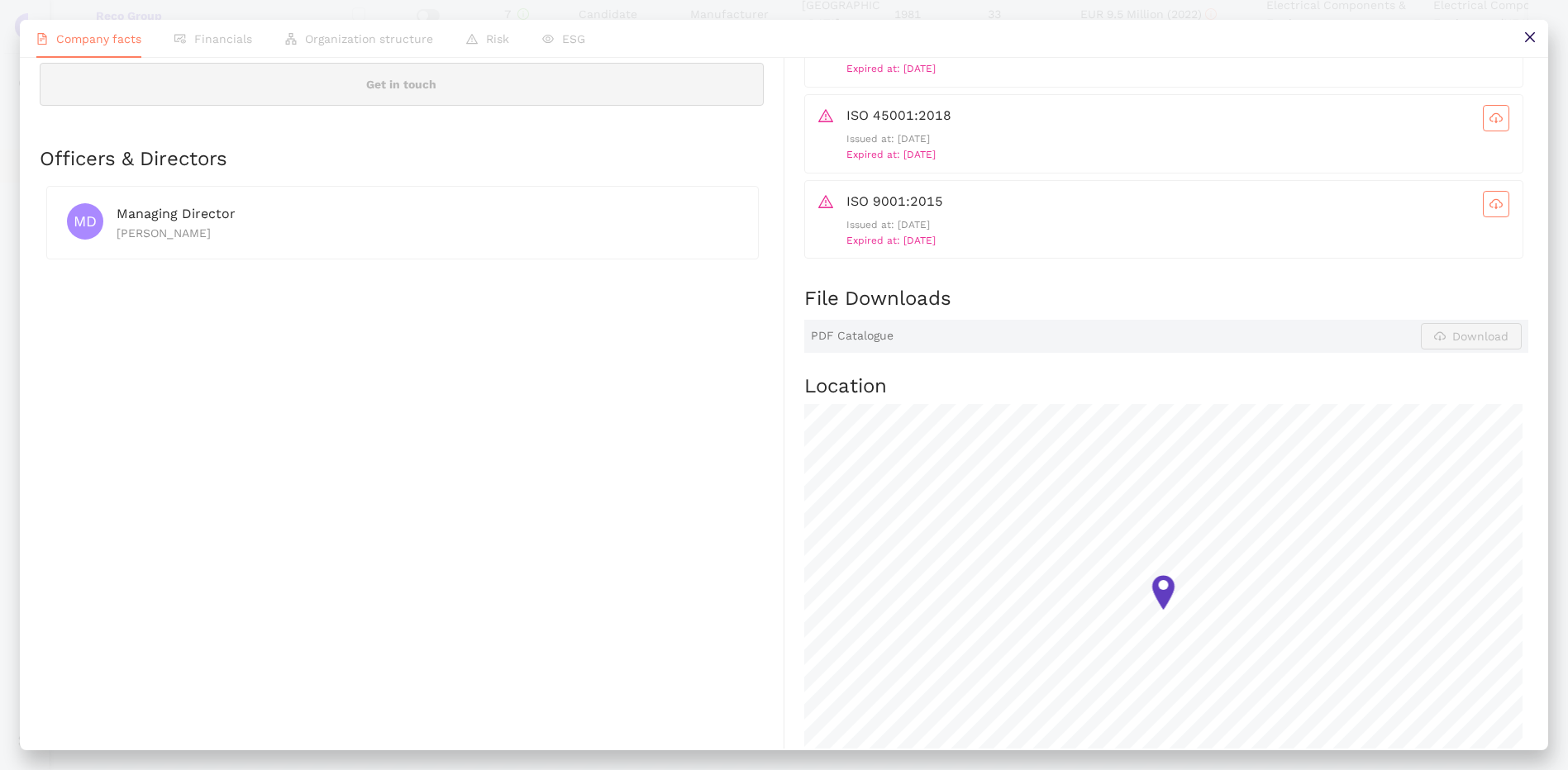
scroll to position [852, 0]
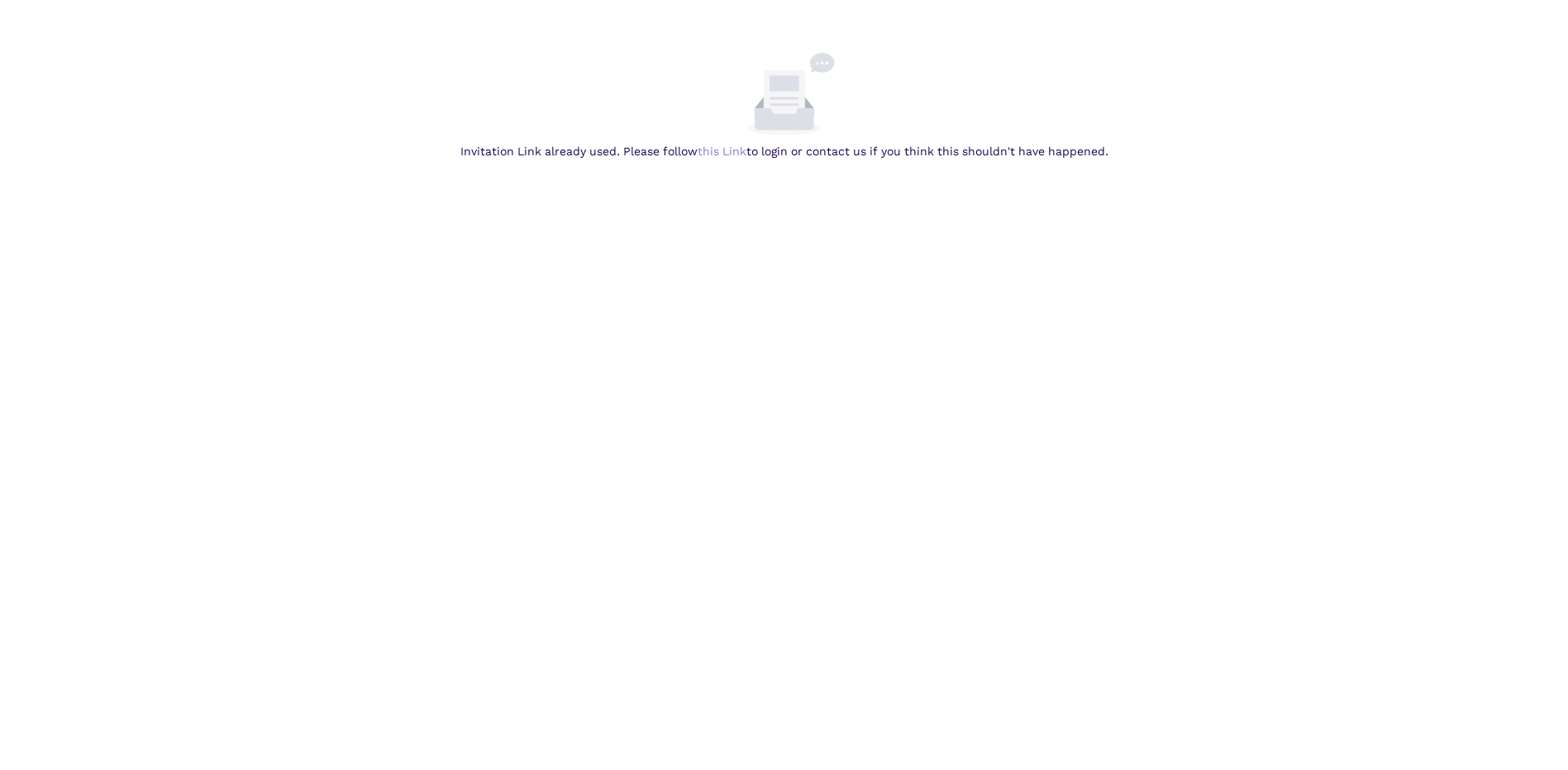
click at [0, 0] on link "this Link" at bounding box center [0, 0] width 0 height 0
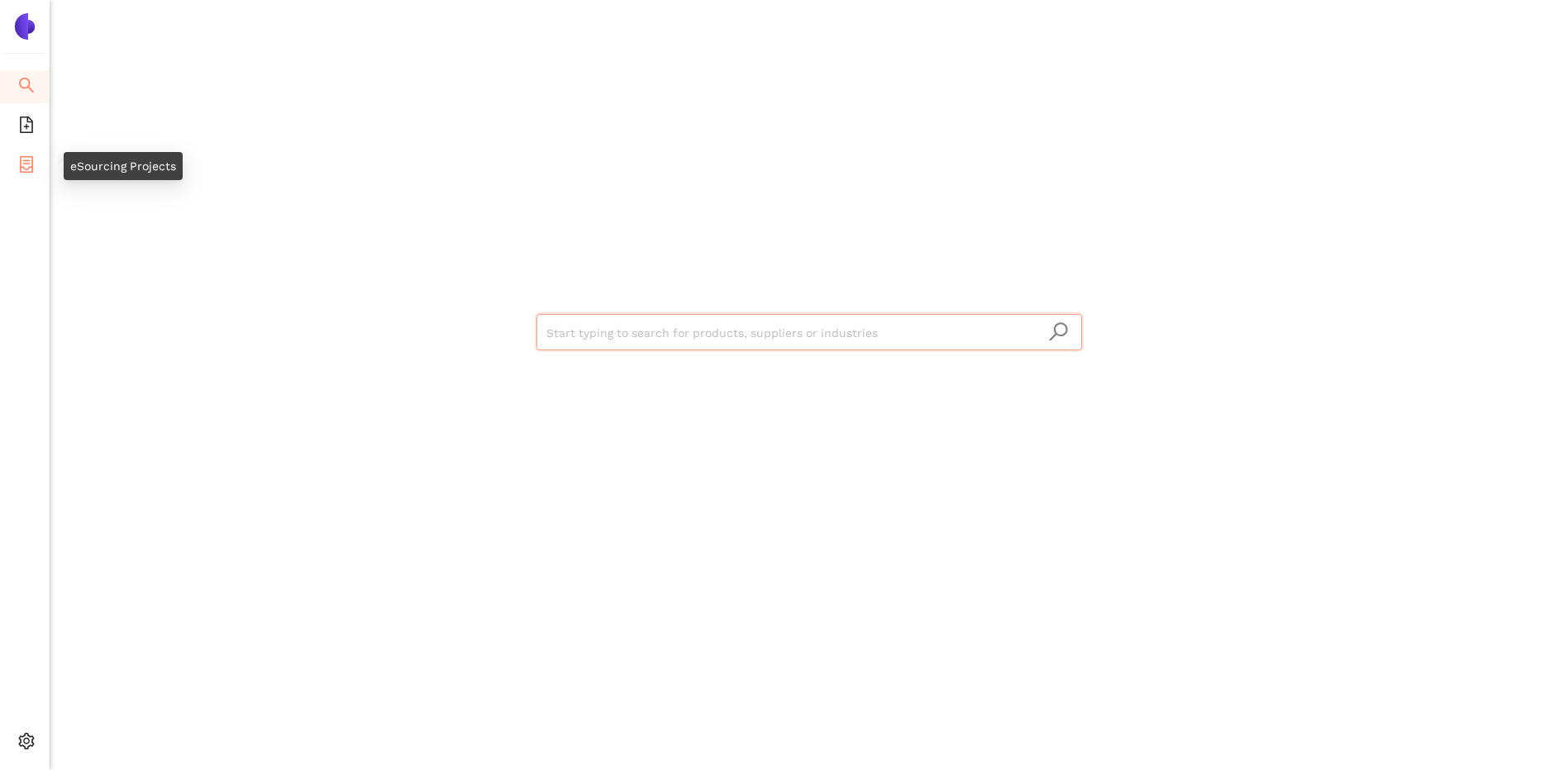
click at [26, 163] on icon "container" at bounding box center [26, 164] width 14 height 16
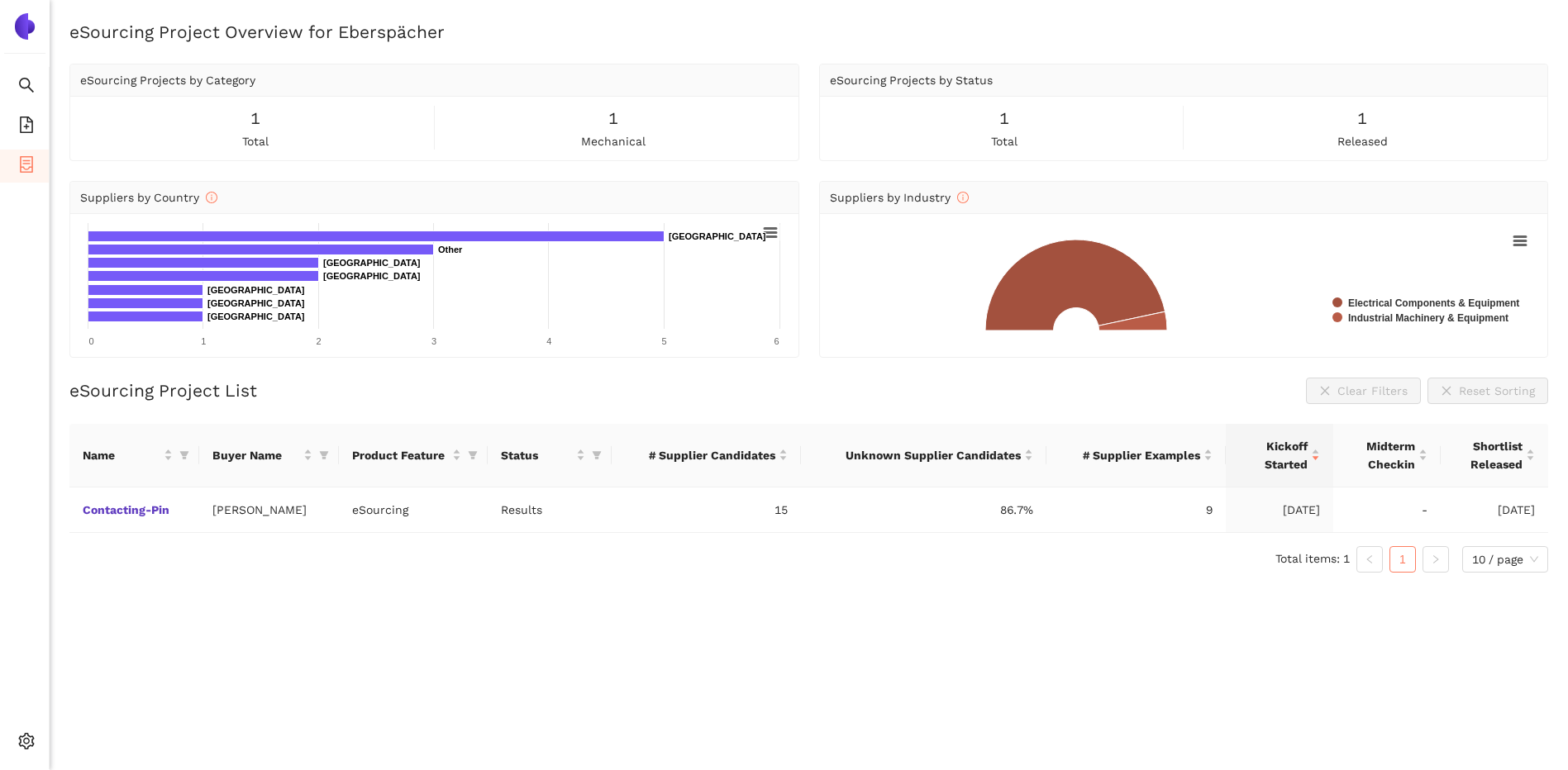
click at [19, 21] on img at bounding box center [24, 26] width 26 height 26
